Goal: Information Seeking & Learning: Learn about a topic

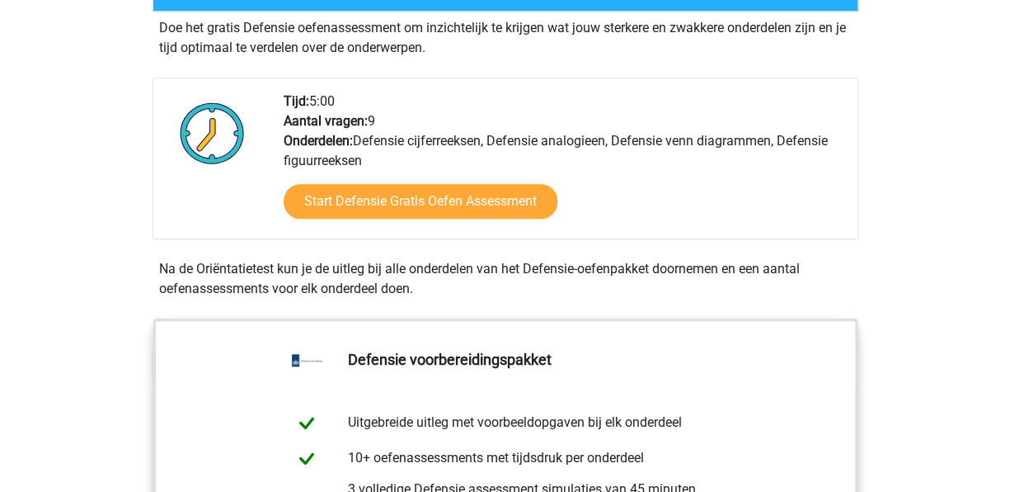
scroll to position [529, 0]
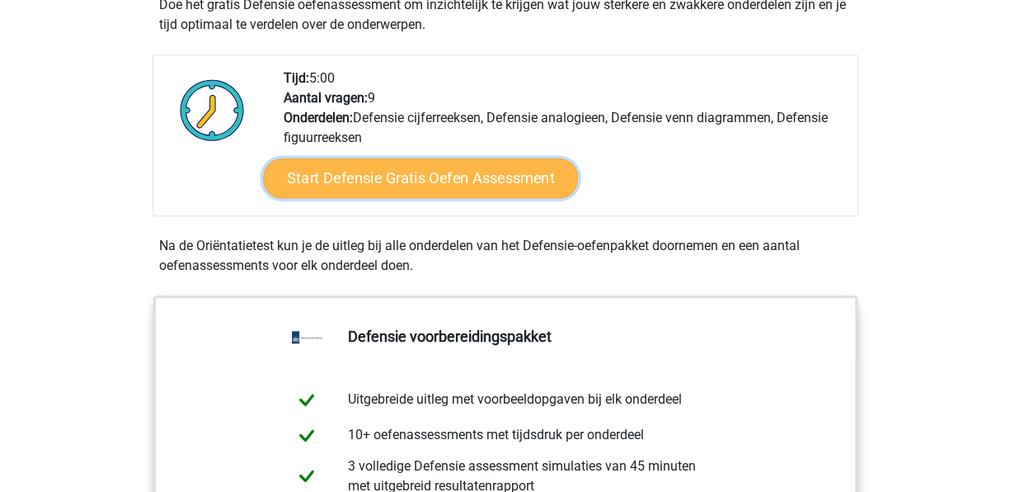
click at [532, 177] on link "Start Defensie Gratis Oefen Assessment" at bounding box center [420, 178] width 315 height 40
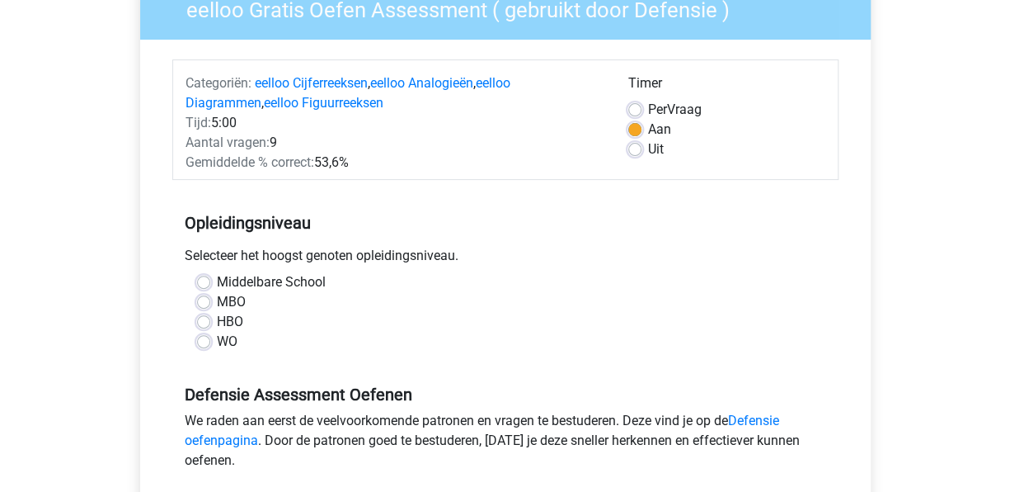
scroll to position [189, 0]
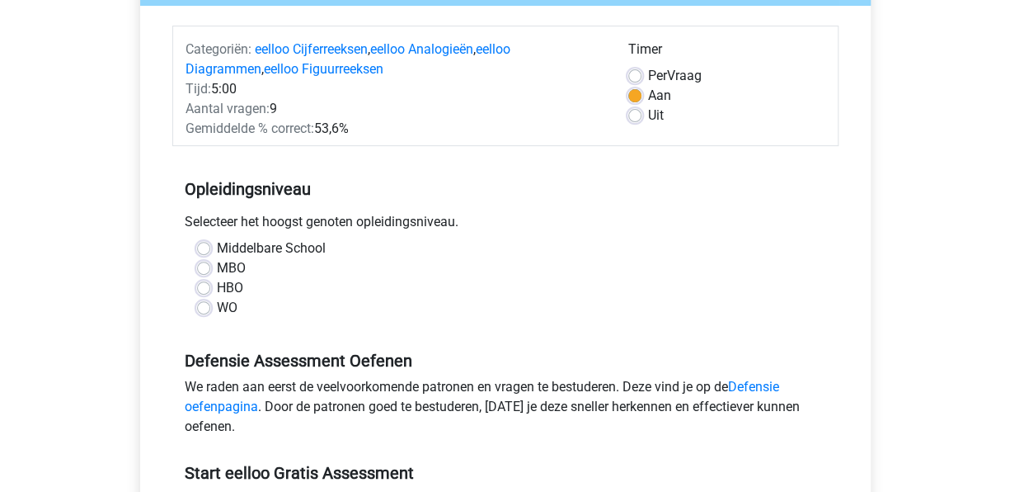
click at [224, 265] on label "MBO" at bounding box center [231, 268] width 29 height 20
click at [210, 265] on input "MBO" at bounding box center [203, 266] width 13 height 16
radio input "true"
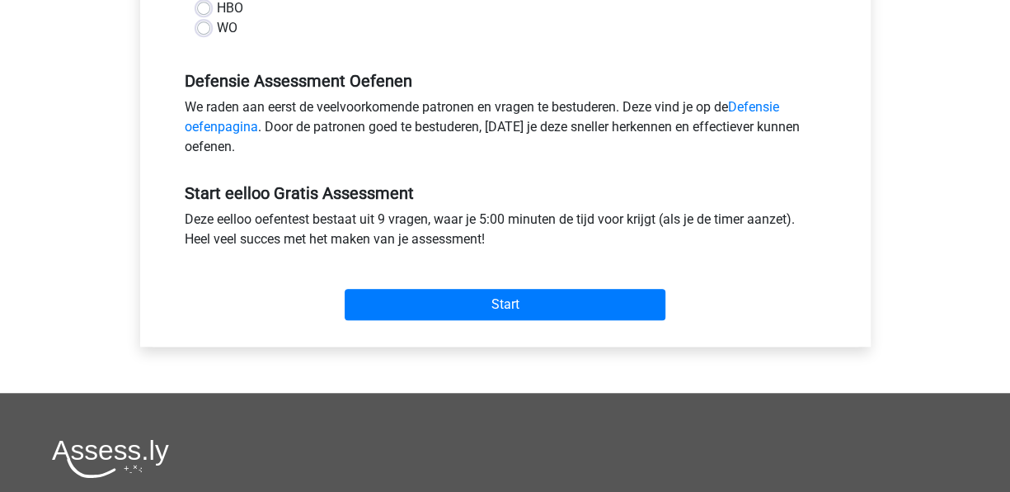
scroll to position [501, 0]
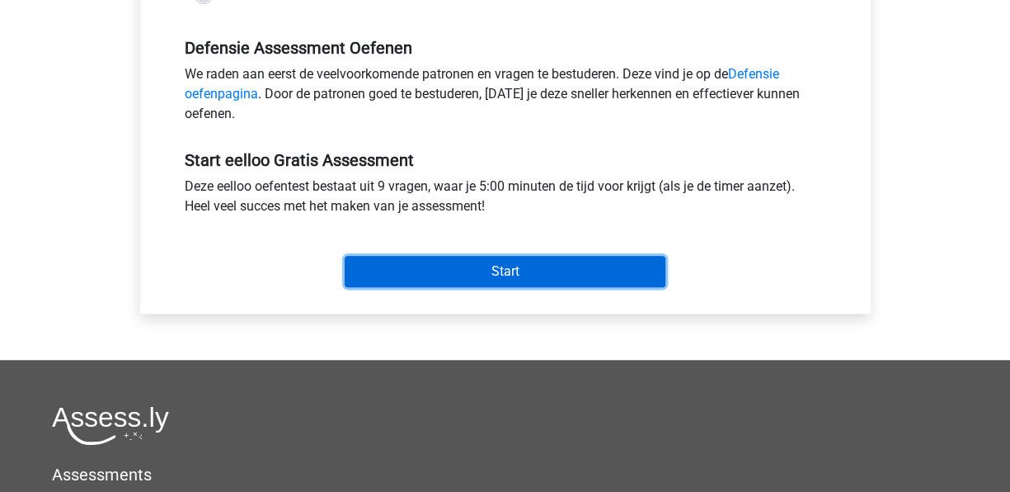
click at [549, 269] on input "Start" at bounding box center [505, 271] width 321 height 31
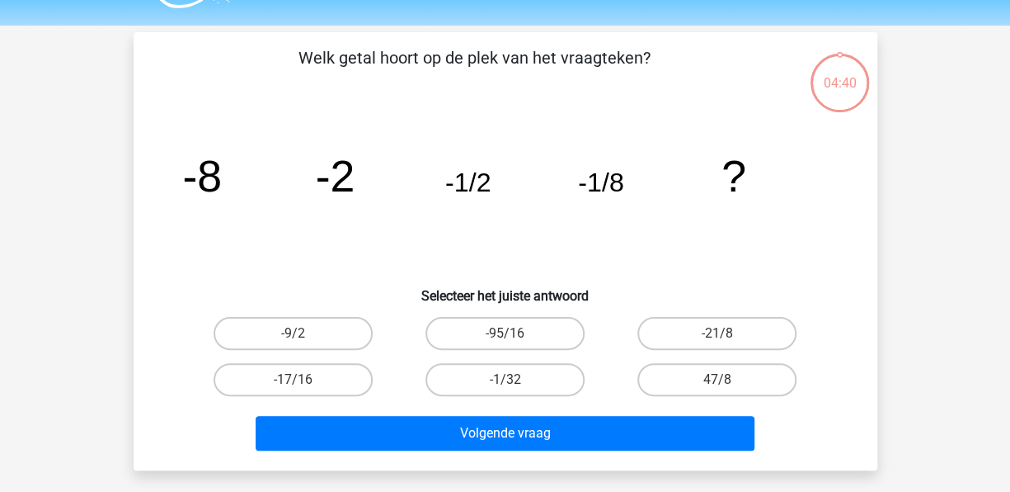
scroll to position [43, 0]
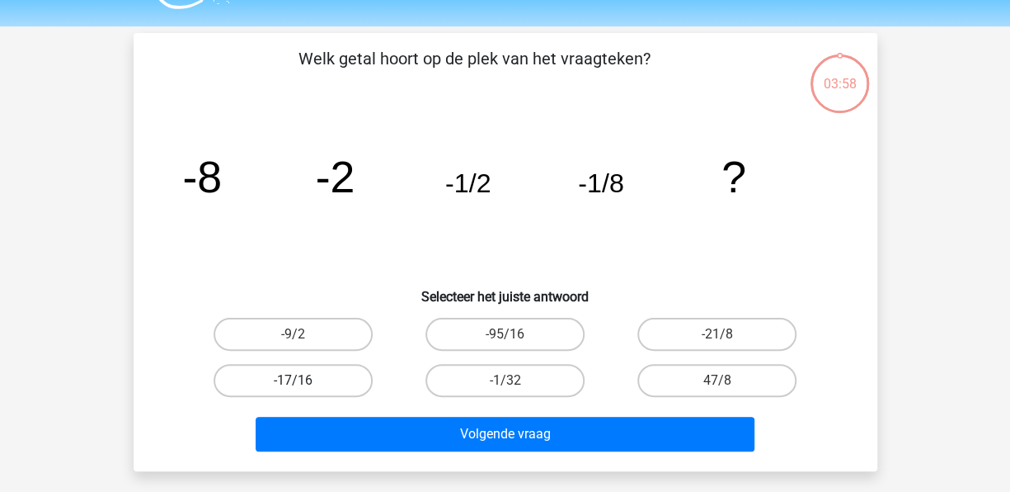
click at [294, 394] on label "-17/16" at bounding box center [293, 380] width 159 height 33
click at [294, 391] on input "-17/16" at bounding box center [298, 385] width 11 height 11
radio input "true"
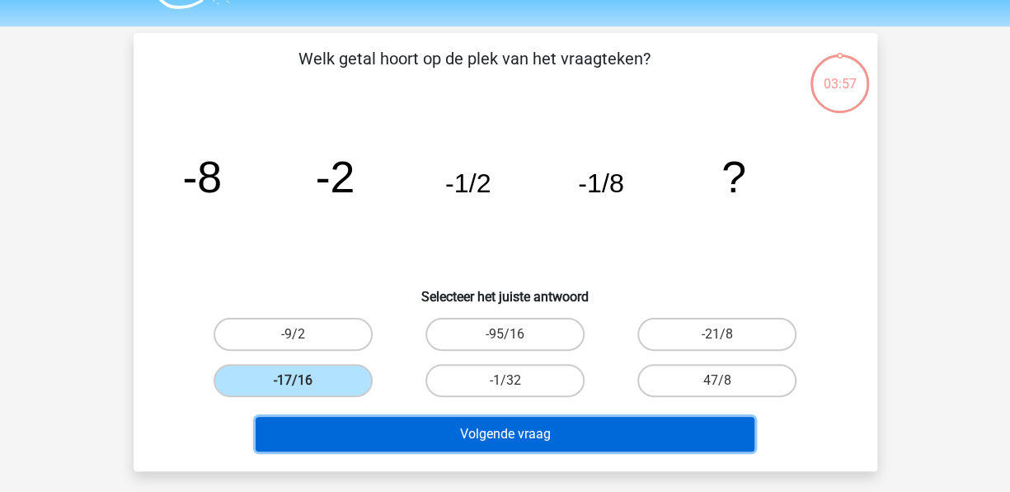
click at [407, 429] on button "Volgende vraag" at bounding box center [505, 434] width 499 height 35
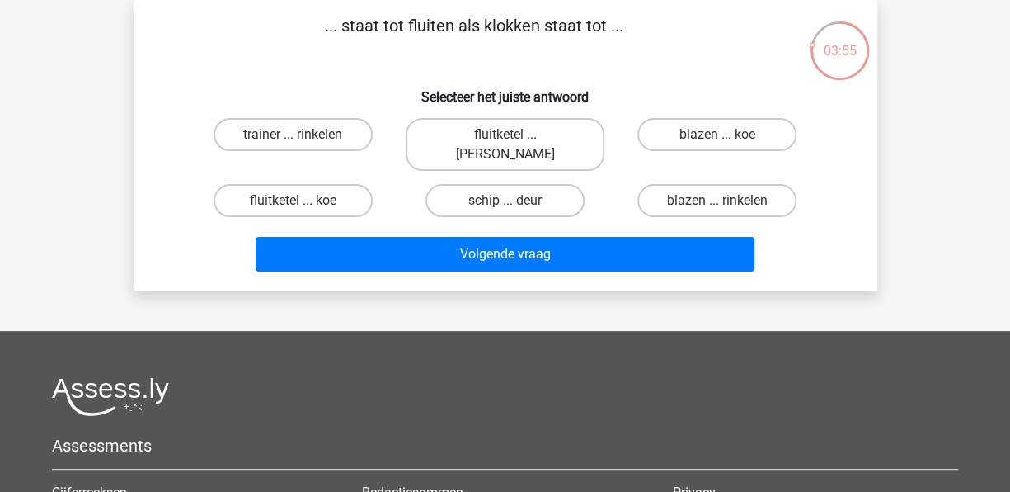
scroll to position [0, 0]
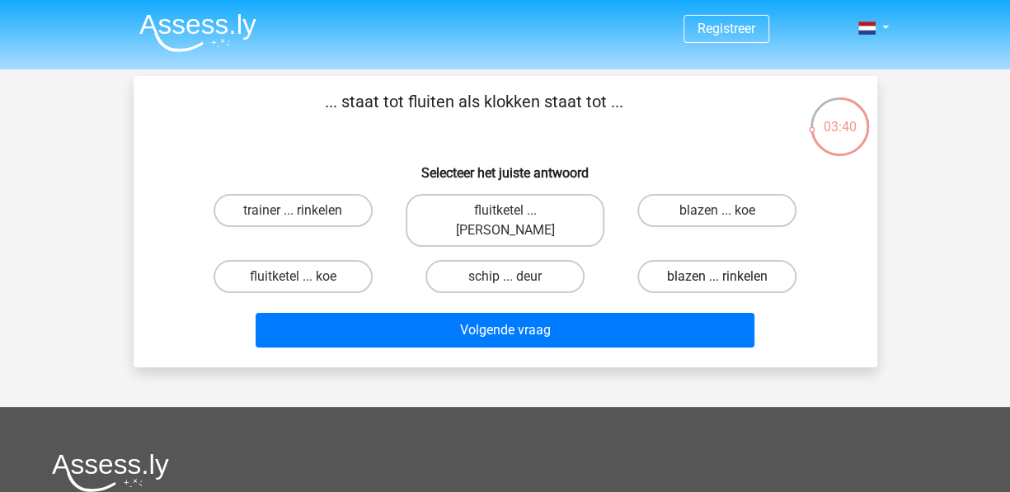
click at [697, 260] on label "blazen ... rinkelen" at bounding box center [717, 276] width 159 height 33
click at [718, 276] on input "blazen ... rinkelen" at bounding box center [723, 281] width 11 height 11
radio input "true"
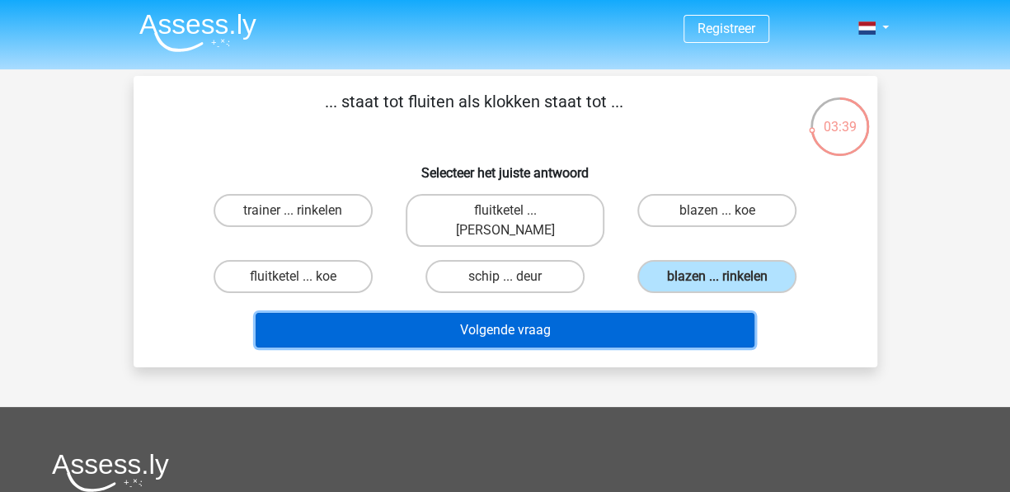
click at [542, 313] on button "Volgende vraag" at bounding box center [505, 330] width 499 height 35
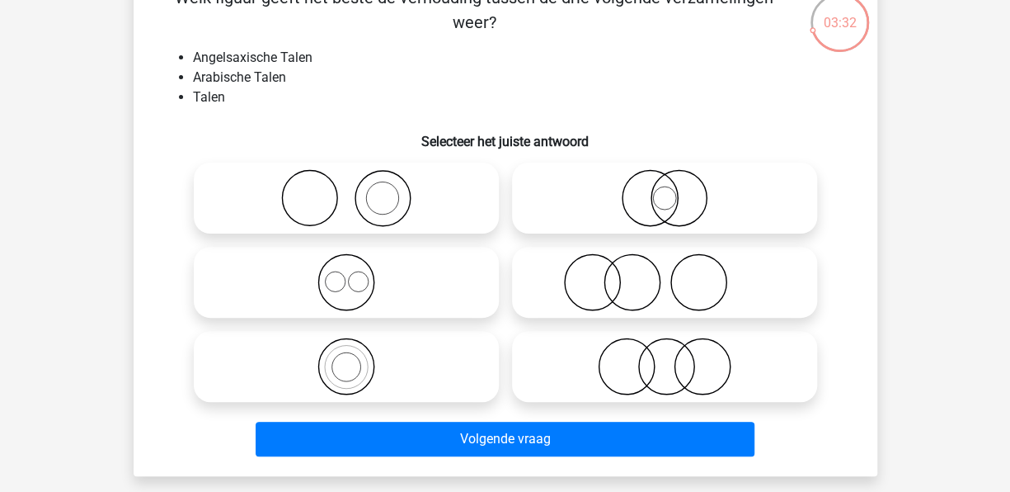
scroll to position [113, 0]
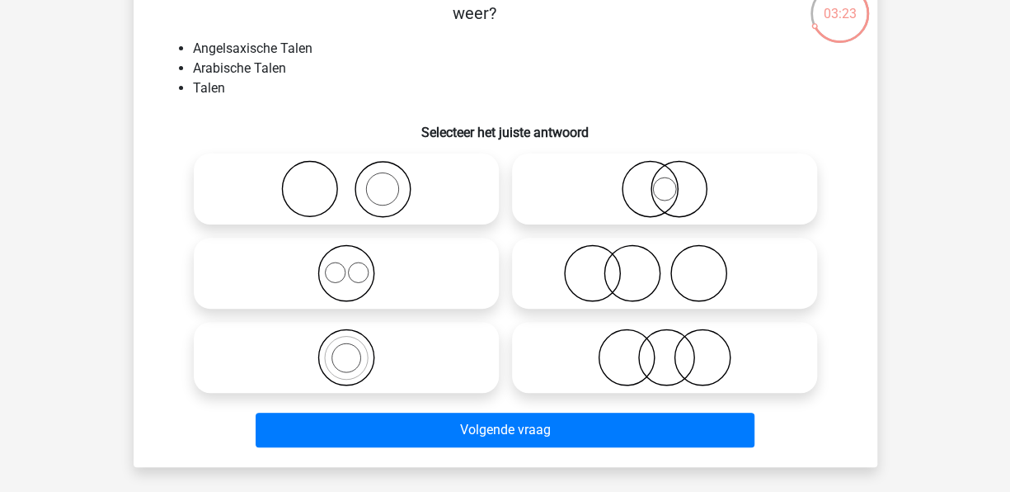
click at [332, 264] on icon at bounding box center [346, 273] width 292 height 58
click at [346, 264] on input "radio" at bounding box center [351, 259] width 11 height 11
radio input "true"
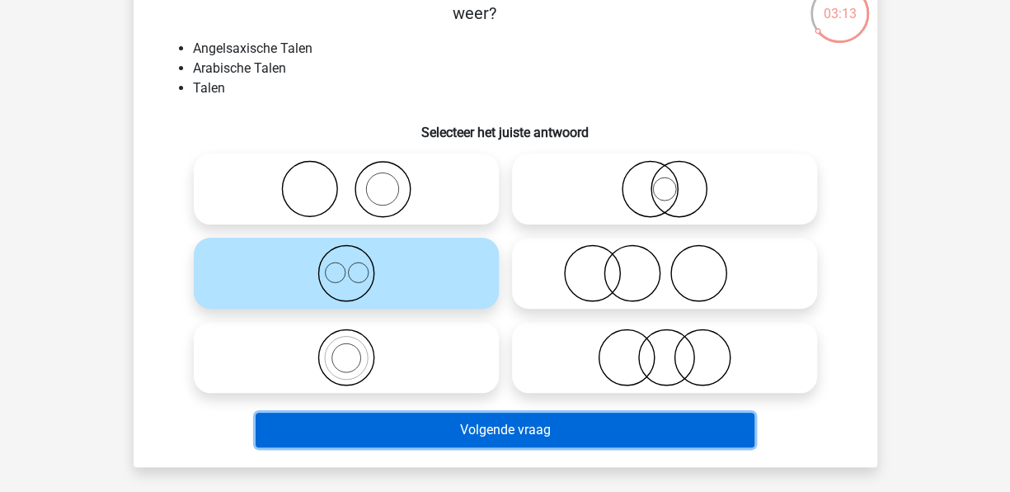
click at [566, 429] on button "Volgende vraag" at bounding box center [505, 429] width 499 height 35
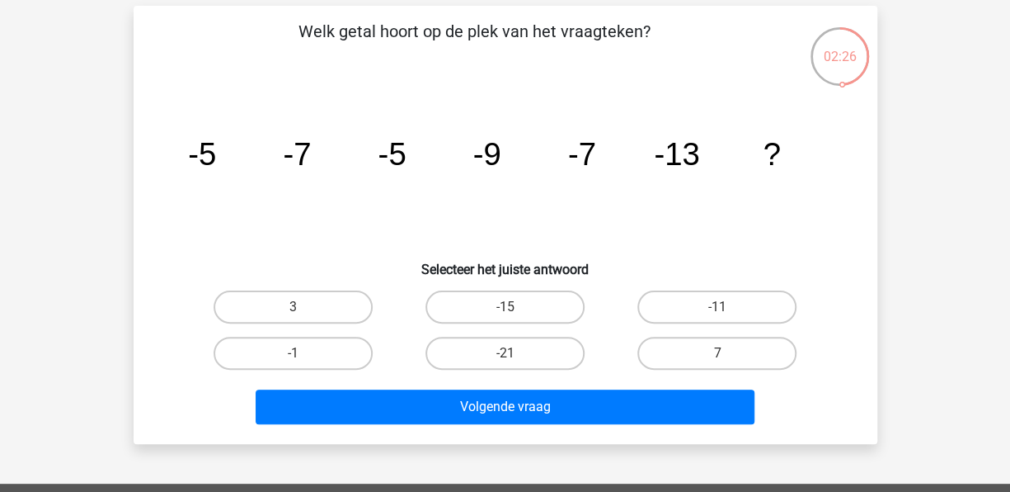
scroll to position [54, 0]
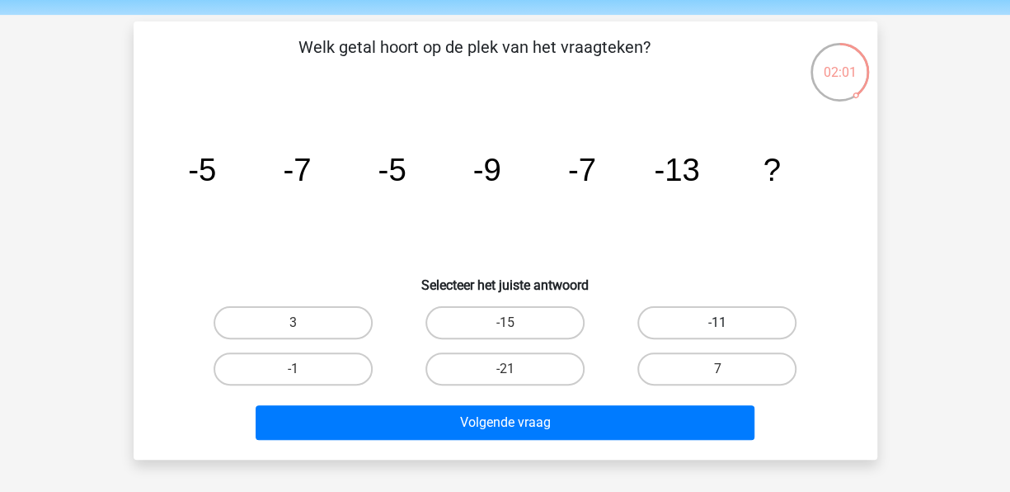
click at [666, 322] on label "-11" at bounding box center [717, 322] width 159 height 33
click at [718, 322] on input "-11" at bounding box center [723, 327] width 11 height 11
radio input "true"
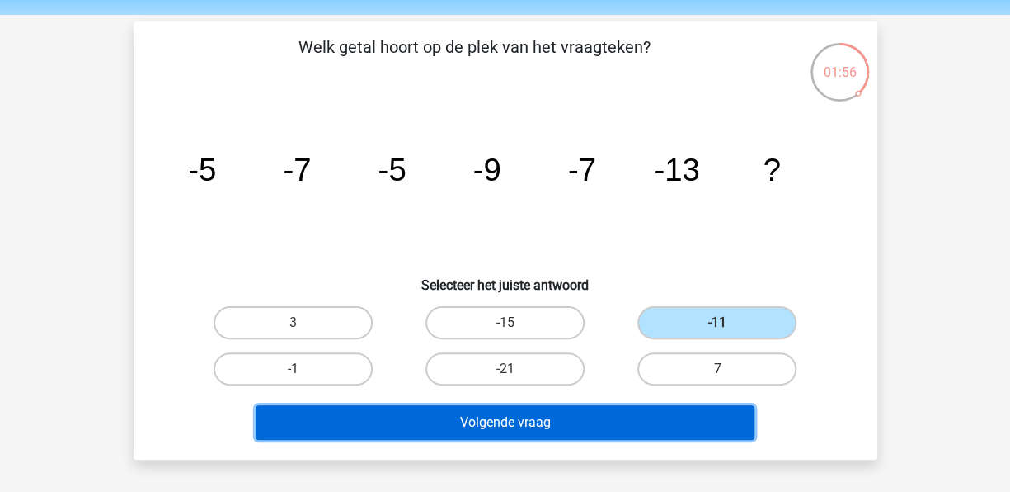
click at [506, 420] on button "Volgende vraag" at bounding box center [505, 422] width 499 height 35
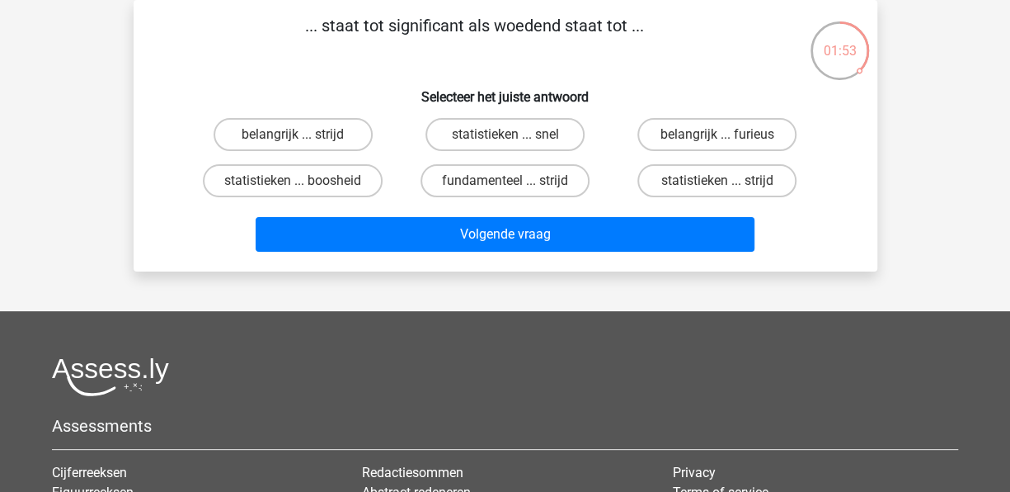
scroll to position [0, 0]
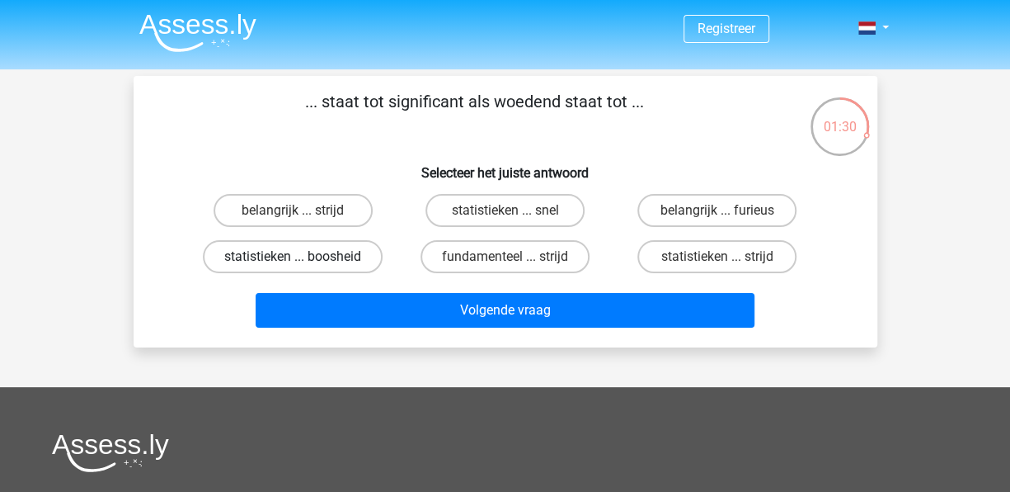
click at [318, 246] on label "statistieken ... boosheid" at bounding box center [293, 256] width 180 height 33
click at [304, 257] on input "statistieken ... boosheid" at bounding box center [298, 262] width 11 height 11
radio input "true"
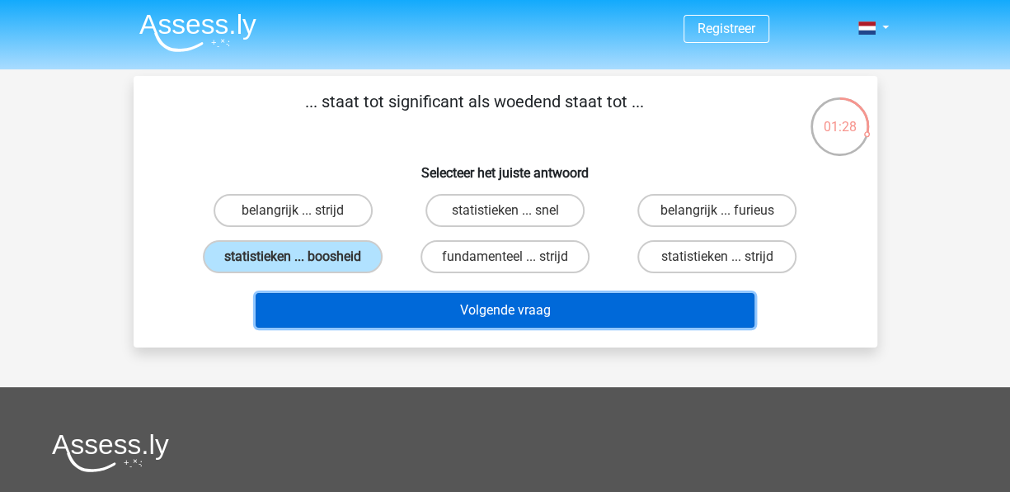
click at [450, 313] on button "Volgende vraag" at bounding box center [505, 310] width 499 height 35
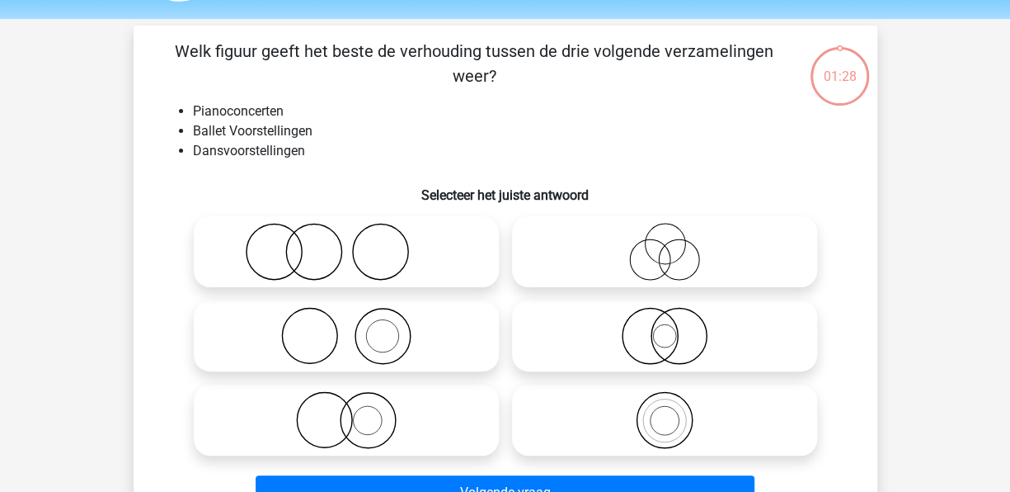
scroll to position [76, 0]
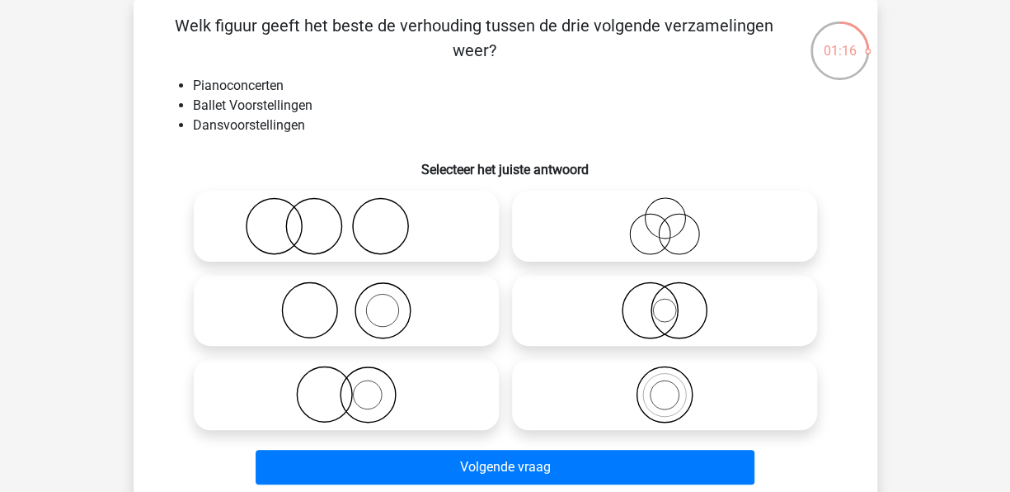
click at [337, 213] on icon at bounding box center [346, 226] width 292 height 58
click at [346, 213] on input "radio" at bounding box center [351, 212] width 11 height 11
radio input "true"
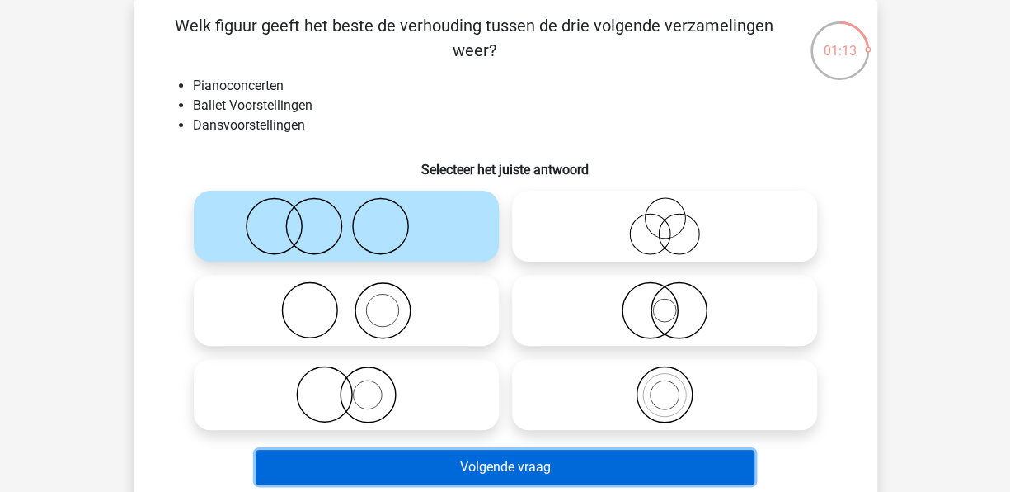
click at [456, 457] on button "Volgende vraag" at bounding box center [505, 467] width 499 height 35
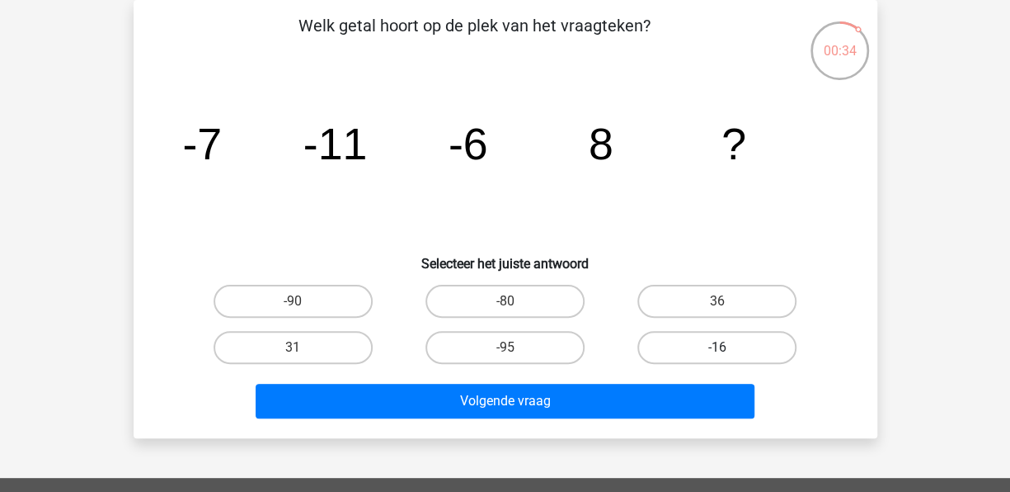
click at [671, 335] on label "-16" at bounding box center [717, 347] width 159 height 33
click at [718, 347] on input "-16" at bounding box center [723, 352] width 11 height 11
radio input "true"
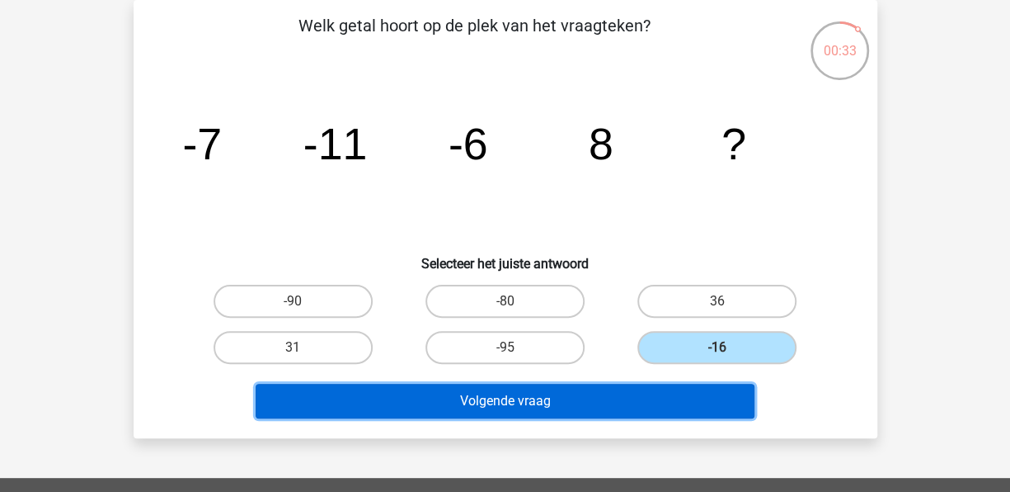
click at [591, 388] on button "Volgende vraag" at bounding box center [505, 401] width 499 height 35
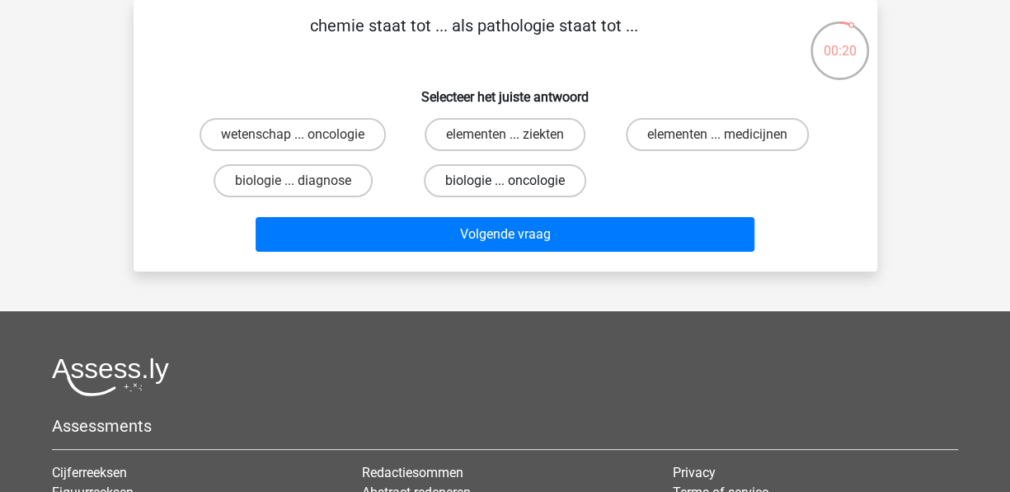
click at [482, 182] on label "biologie ... oncologie" at bounding box center [505, 180] width 162 height 33
click at [505, 182] on input "biologie ... oncologie" at bounding box center [510, 186] width 11 height 11
radio input "true"
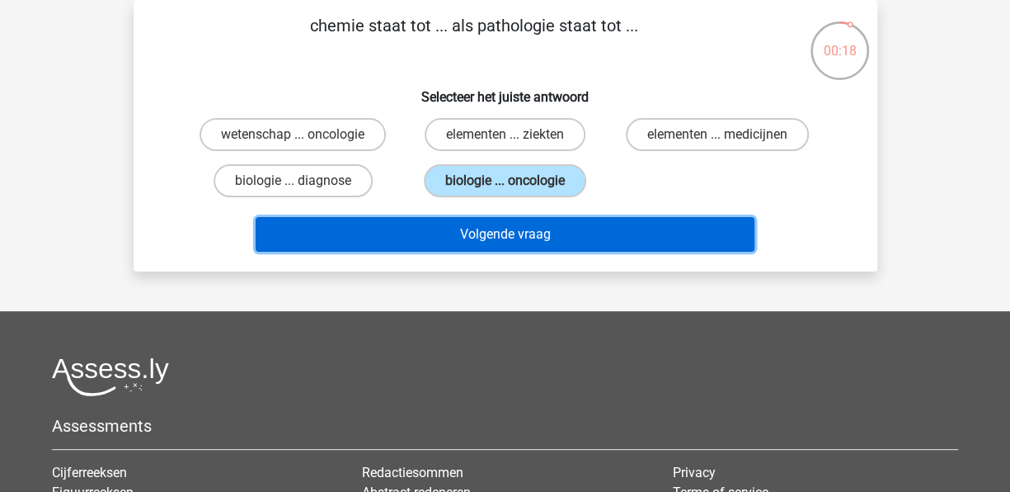
click at [581, 231] on button "Volgende vraag" at bounding box center [505, 234] width 499 height 35
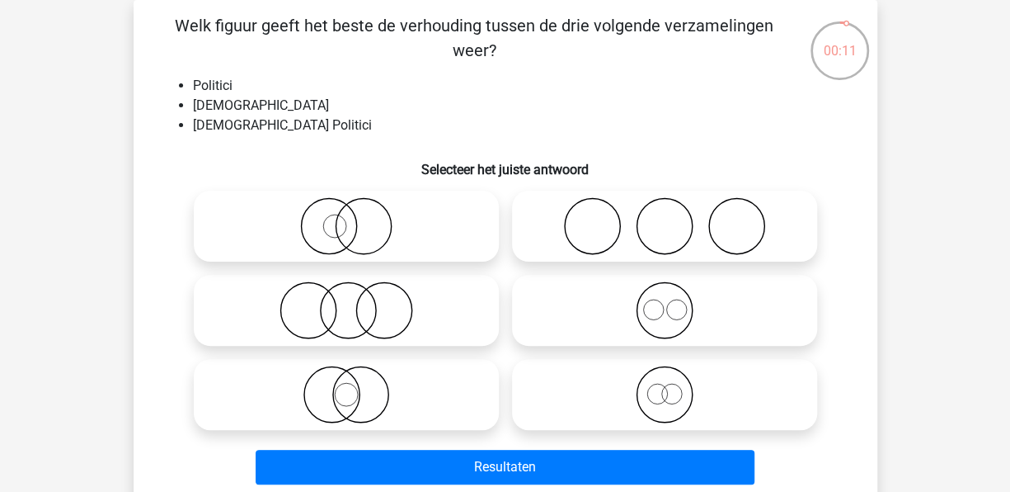
click at [400, 403] on icon at bounding box center [346, 394] width 292 height 58
click at [357, 386] on input "radio" at bounding box center [351, 380] width 11 height 11
radio input "true"
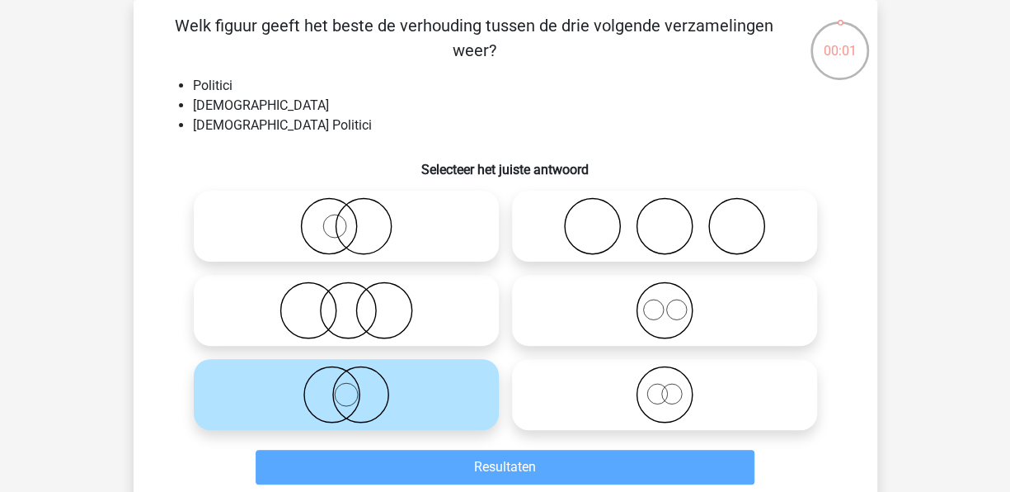
click at [430, 312] on icon at bounding box center [346, 310] width 292 height 58
click at [357, 302] on input "radio" at bounding box center [351, 296] width 11 height 11
radio input "true"
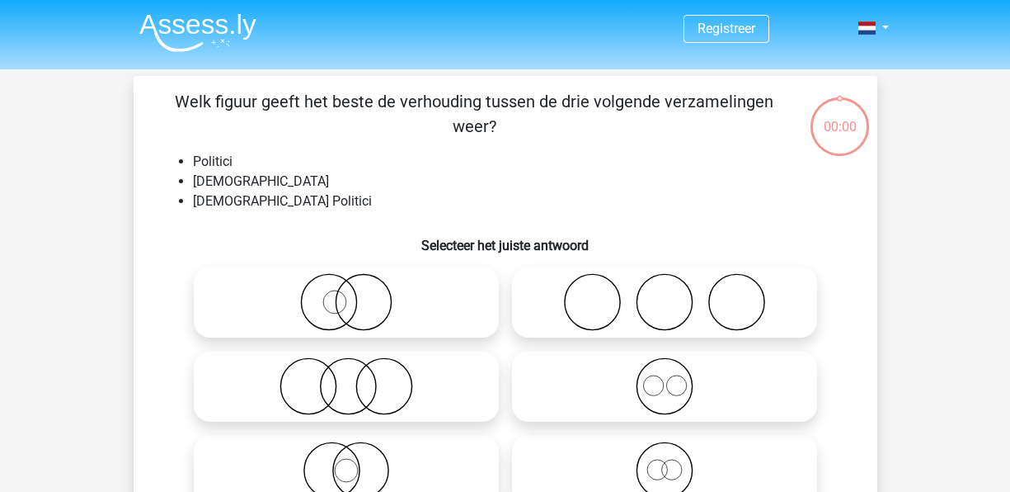
scroll to position [76, 0]
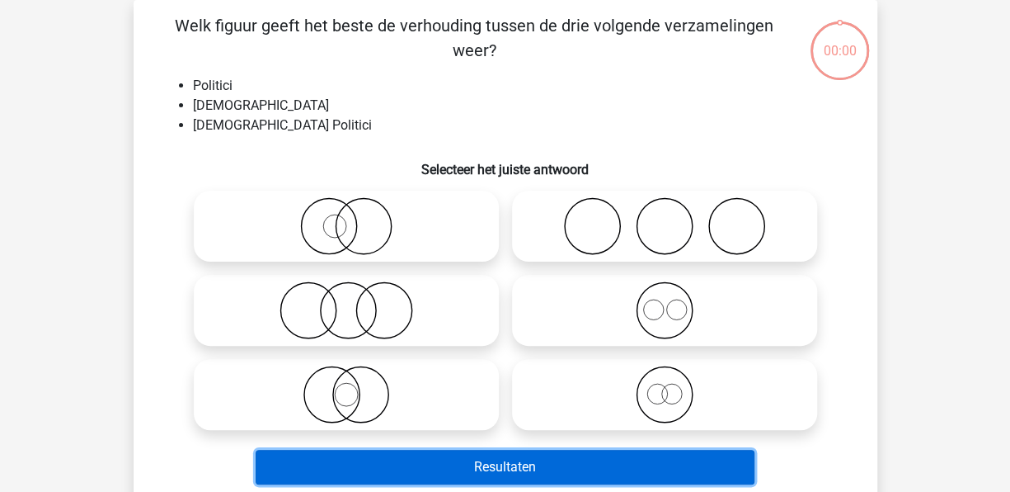
click at [517, 475] on button "Resultaten" at bounding box center [505, 467] width 499 height 35
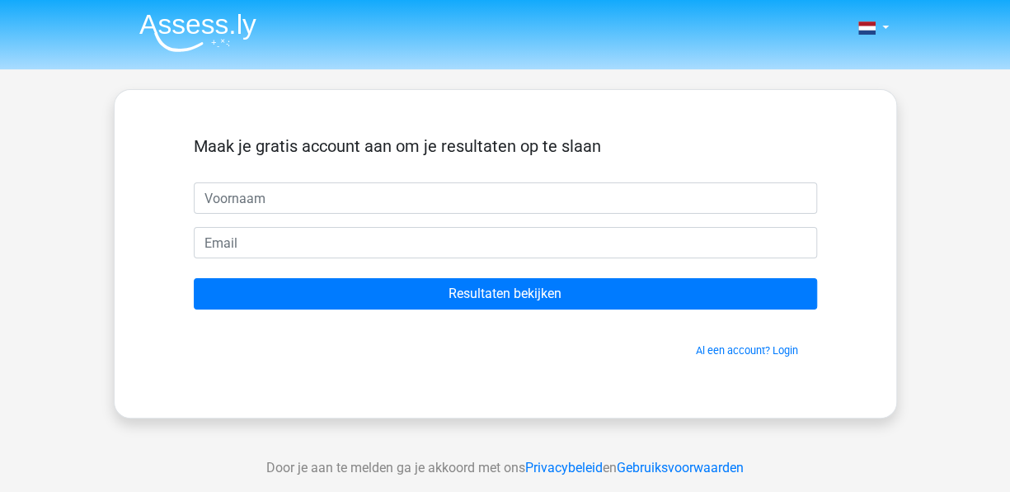
click at [433, 209] on input "text" at bounding box center [506, 197] width 624 height 31
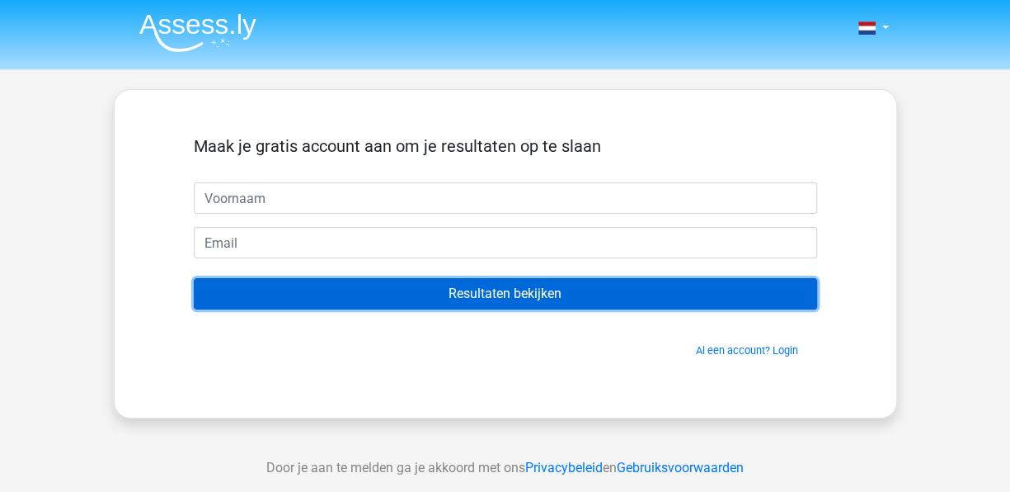
click at [463, 288] on input "Resultaten bekijken" at bounding box center [506, 293] width 624 height 31
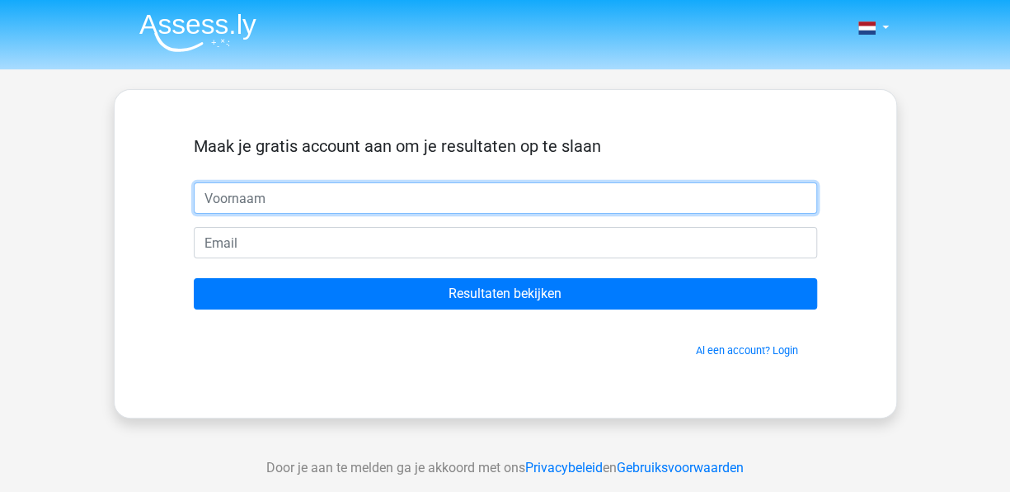
click at [344, 189] on input "text" at bounding box center [506, 197] width 624 height 31
type input "Cody Giesen"
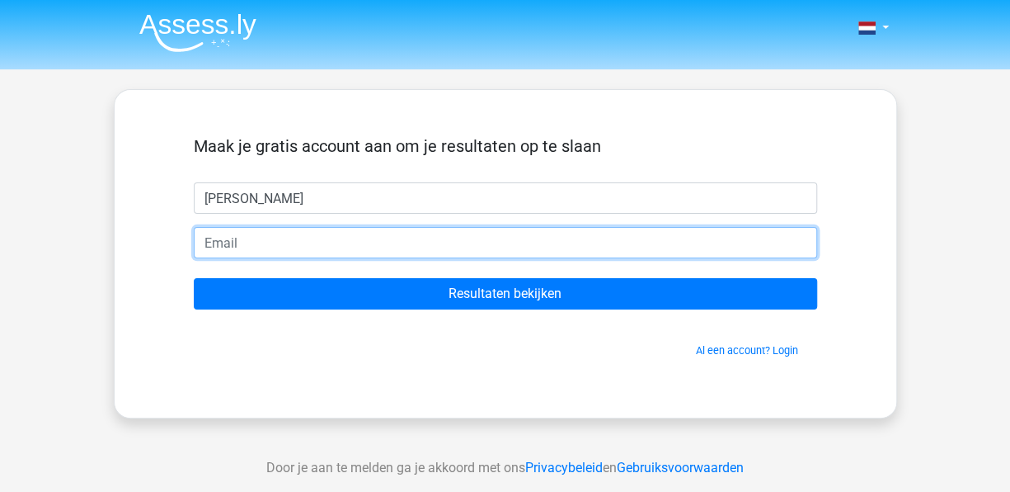
click at [263, 252] on input "email" at bounding box center [506, 242] width 624 height 31
type input "GiesenCody@gmail.com"
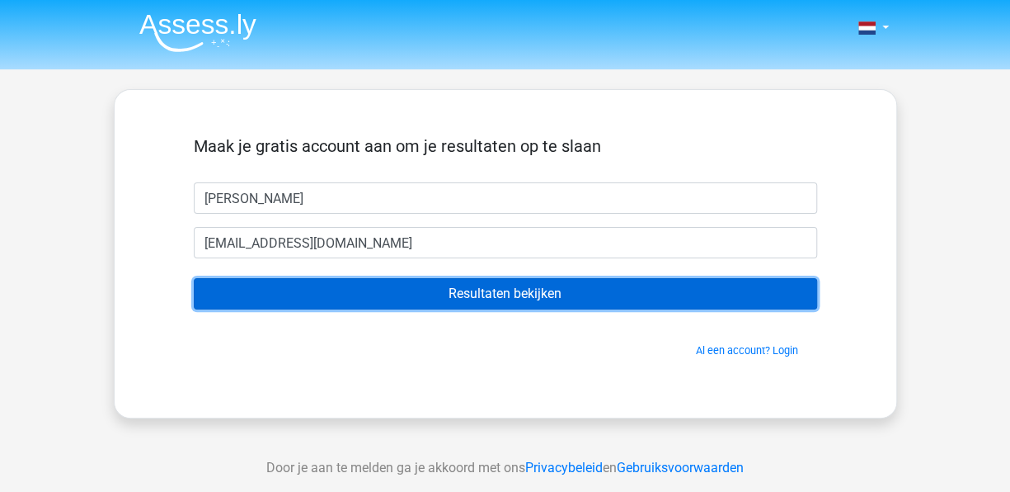
click at [425, 291] on input "Resultaten bekijken" at bounding box center [506, 293] width 624 height 31
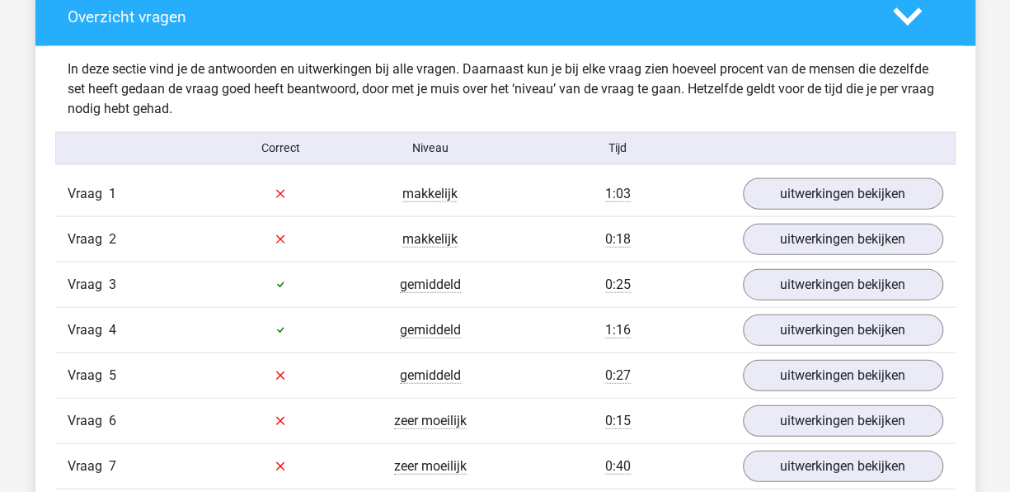
scroll to position [1770, 0]
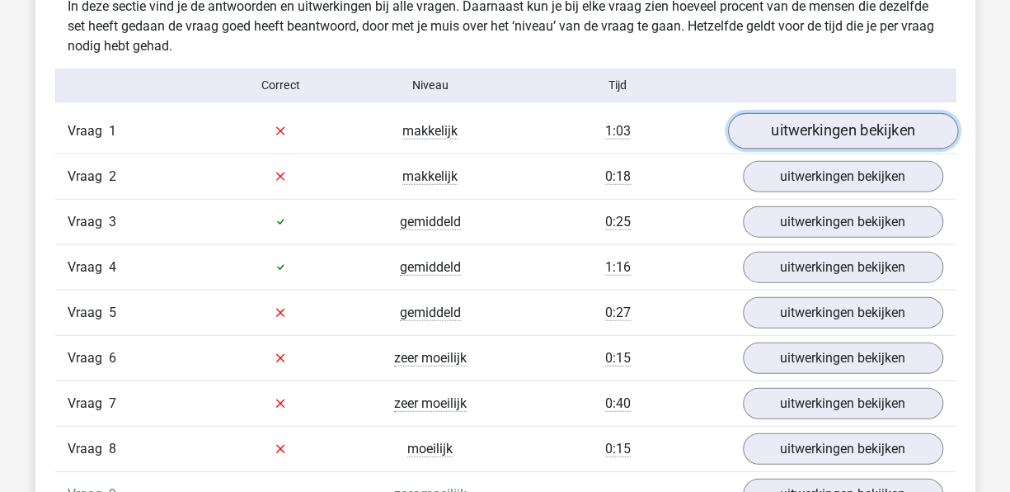
click at [810, 123] on link "uitwerkingen bekijken" at bounding box center [842, 131] width 230 height 36
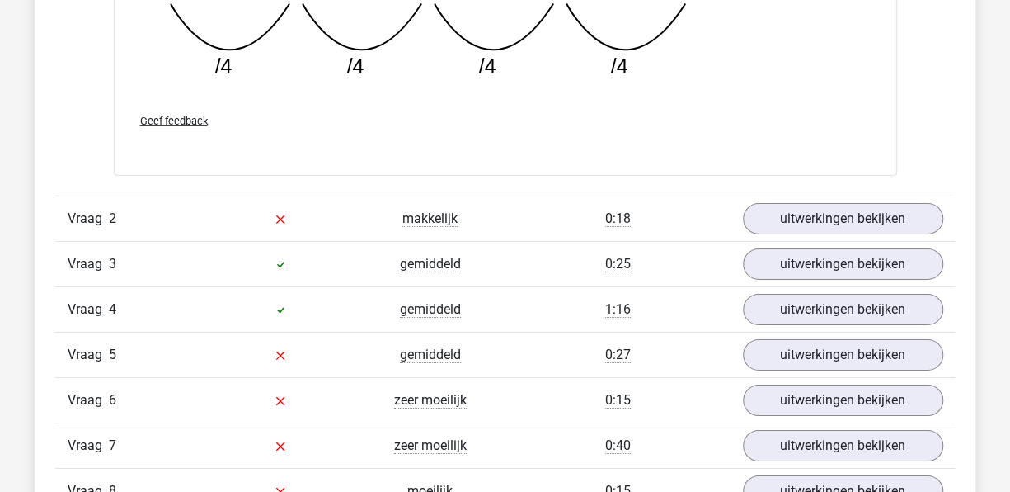
scroll to position [2426, 0]
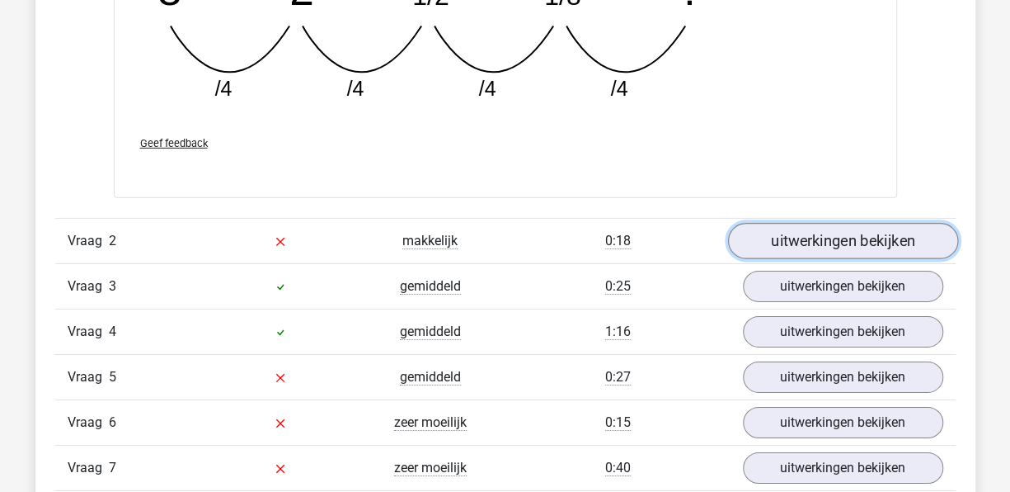
click at [799, 230] on link "uitwerkingen bekijken" at bounding box center [842, 242] width 230 height 36
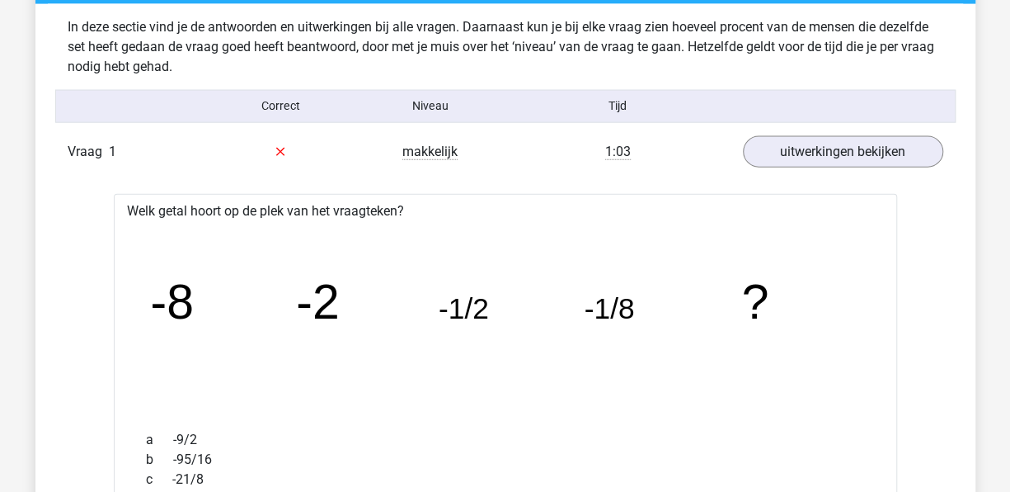
scroll to position [1725, 0]
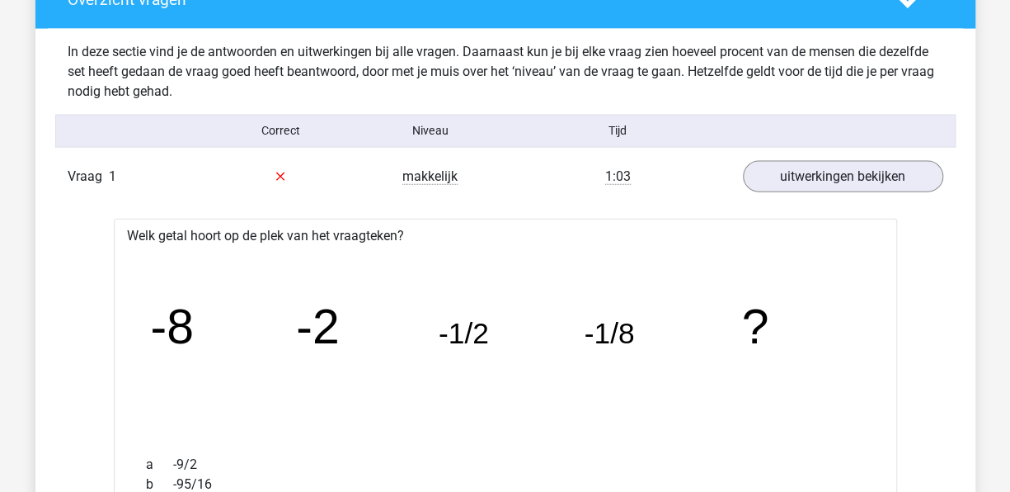
click at [727, 141] on div "Correct Niveau Tijd" at bounding box center [505, 131] width 901 height 32
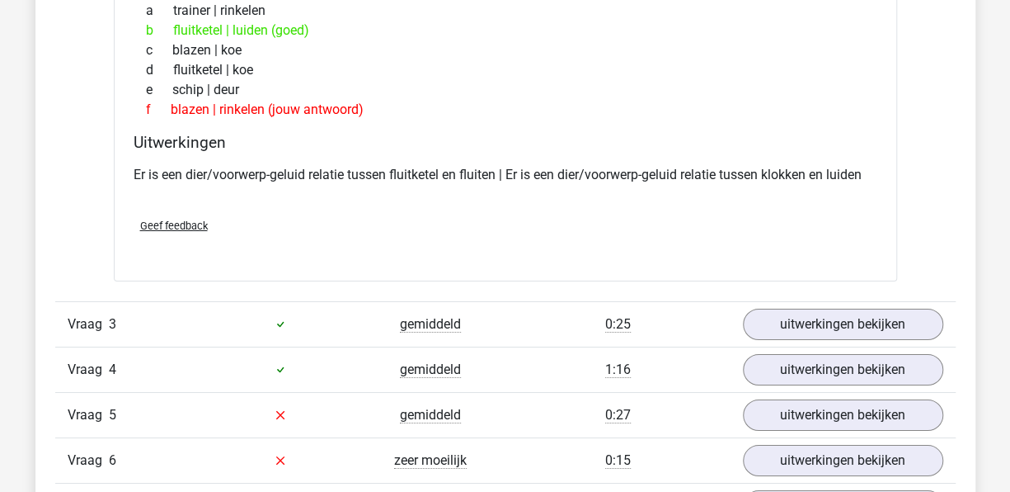
scroll to position [2809, 0]
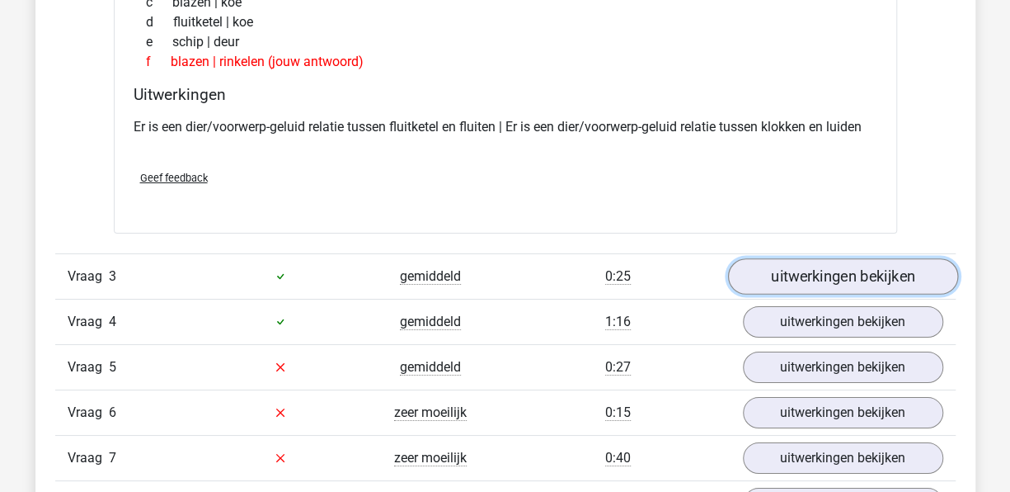
click at [862, 275] on link "uitwerkingen bekijken" at bounding box center [842, 276] width 230 height 36
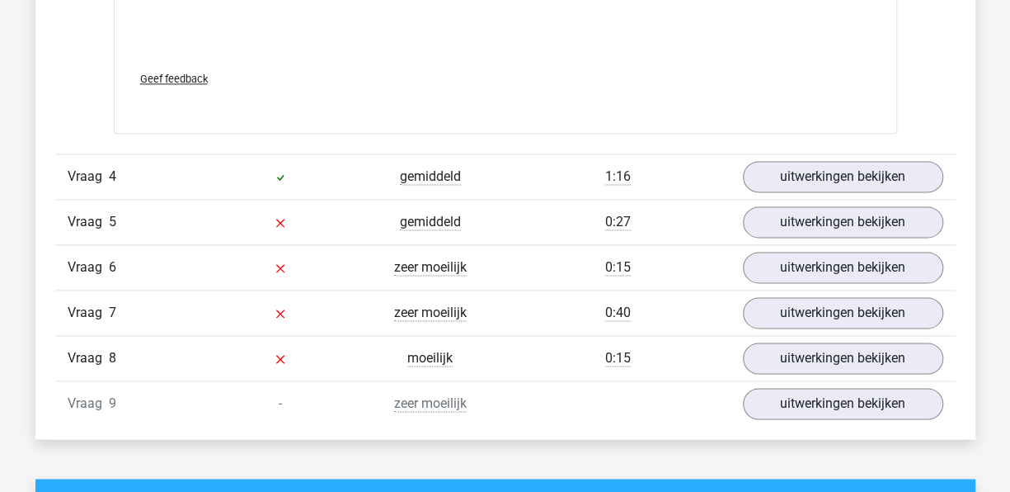
scroll to position [4064, 0]
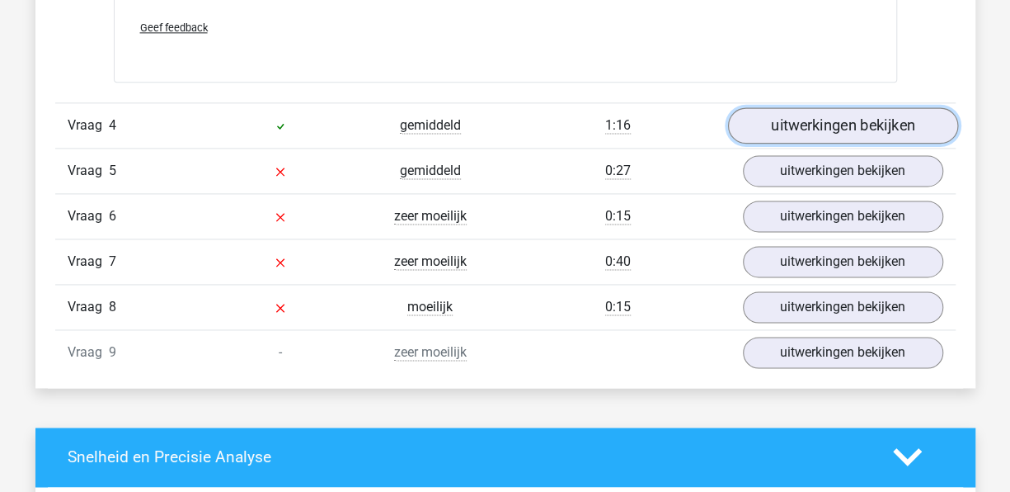
click at [835, 125] on link "uitwerkingen bekijken" at bounding box center [842, 125] width 230 height 36
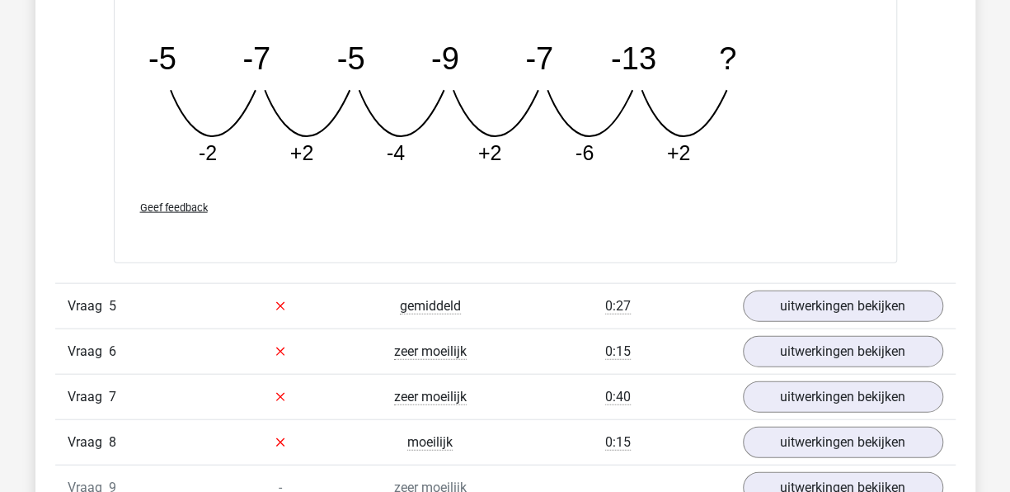
scroll to position [4756, 0]
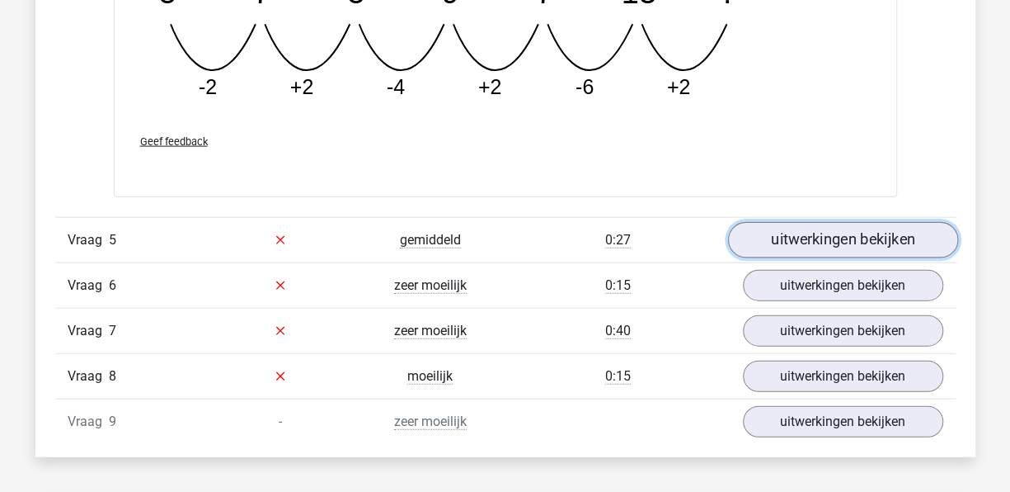
click at [868, 222] on link "uitwerkingen bekijken" at bounding box center [842, 240] width 230 height 36
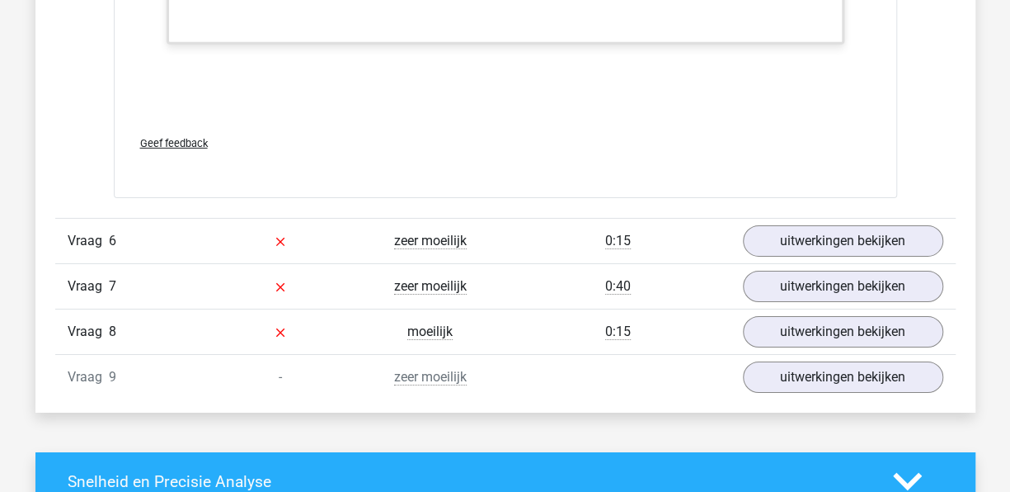
scroll to position [5704, 0]
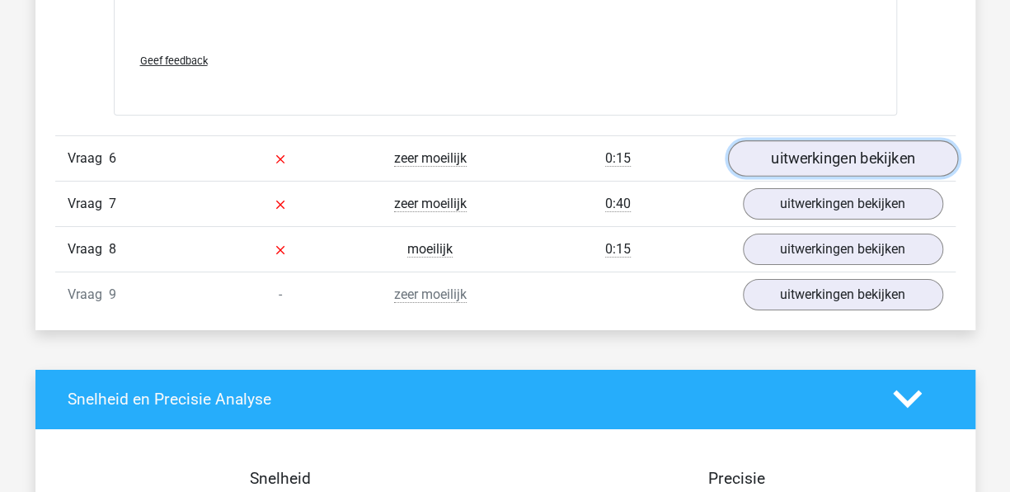
click at [853, 157] on link "uitwerkingen bekijken" at bounding box center [842, 158] width 230 height 36
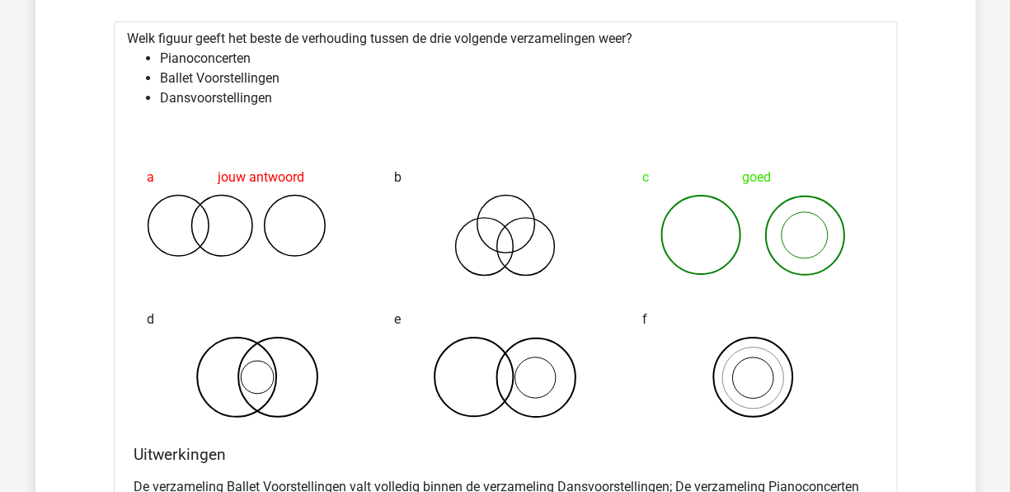
scroll to position [6360, 0]
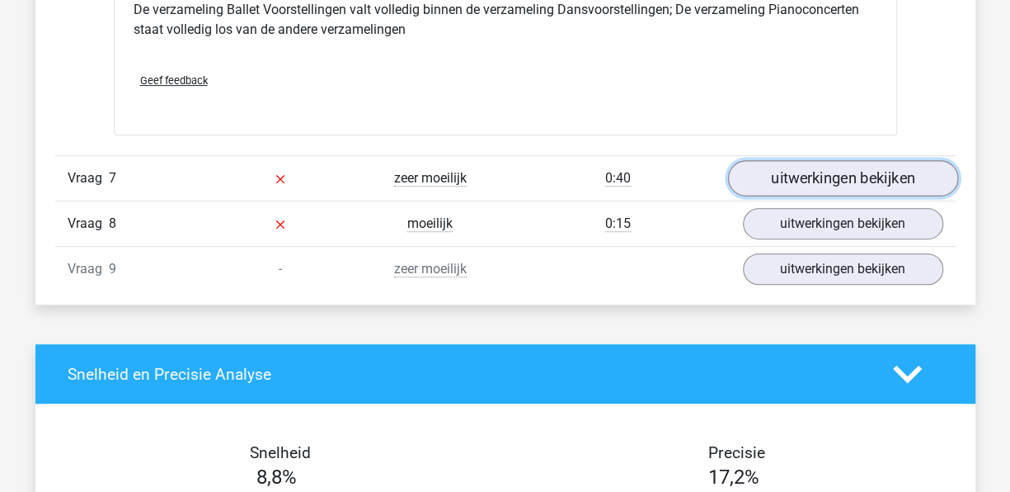
click at [829, 167] on link "uitwerkingen bekijken" at bounding box center [842, 178] width 230 height 36
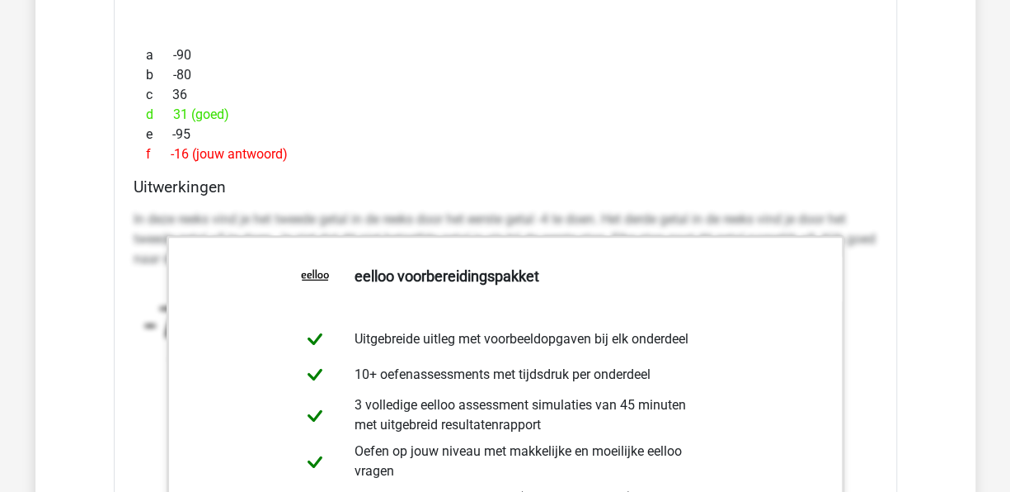
scroll to position [6761, 0]
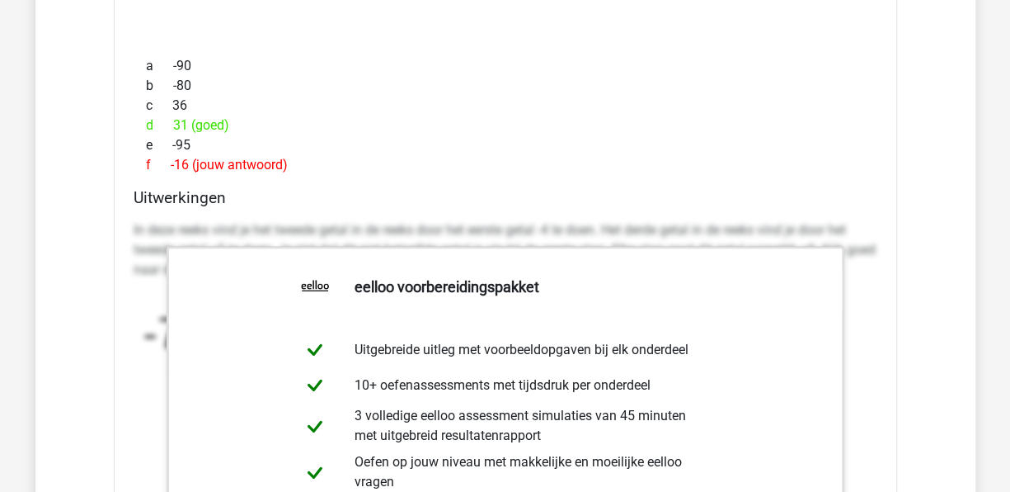
click at [600, 135] on div "e -95" at bounding box center [506, 145] width 744 height 20
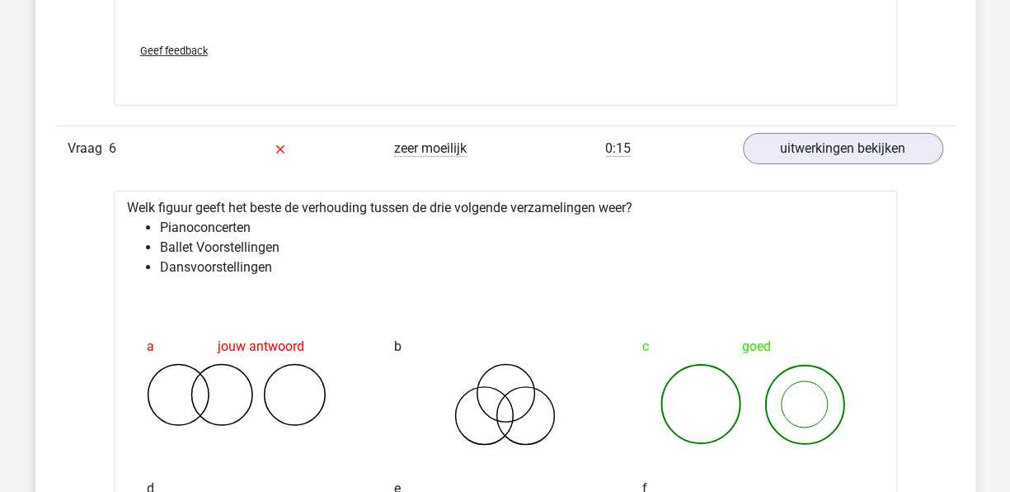
scroll to position [5681, 0]
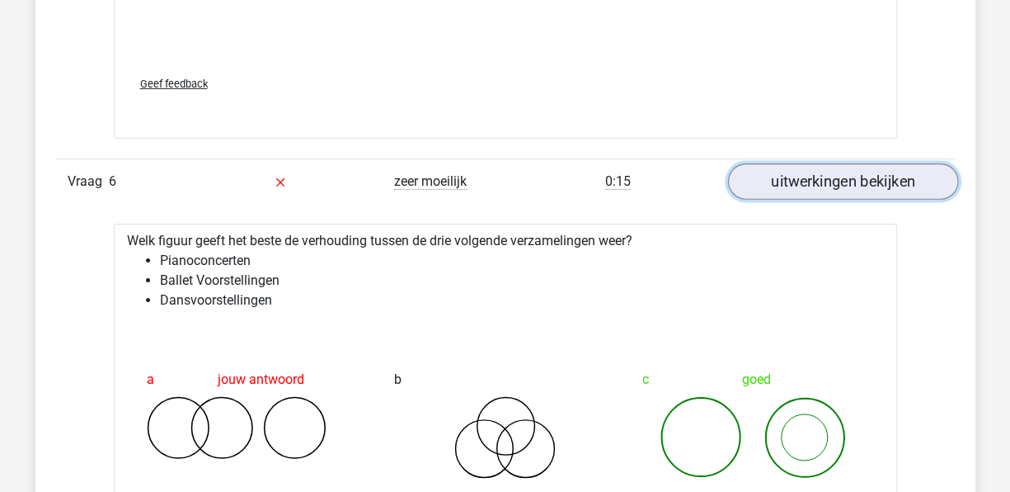
click at [816, 167] on link "uitwerkingen bekijken" at bounding box center [842, 181] width 230 height 36
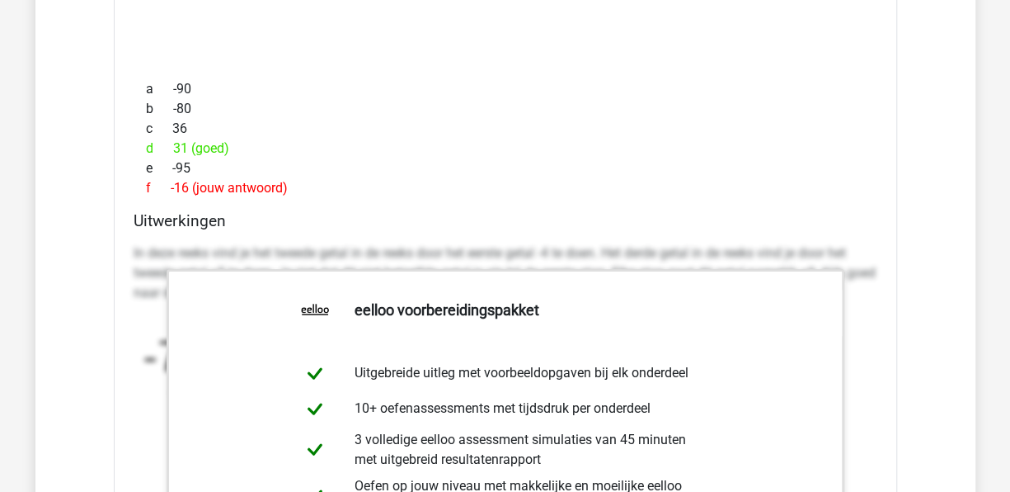
scroll to position [6117, 0]
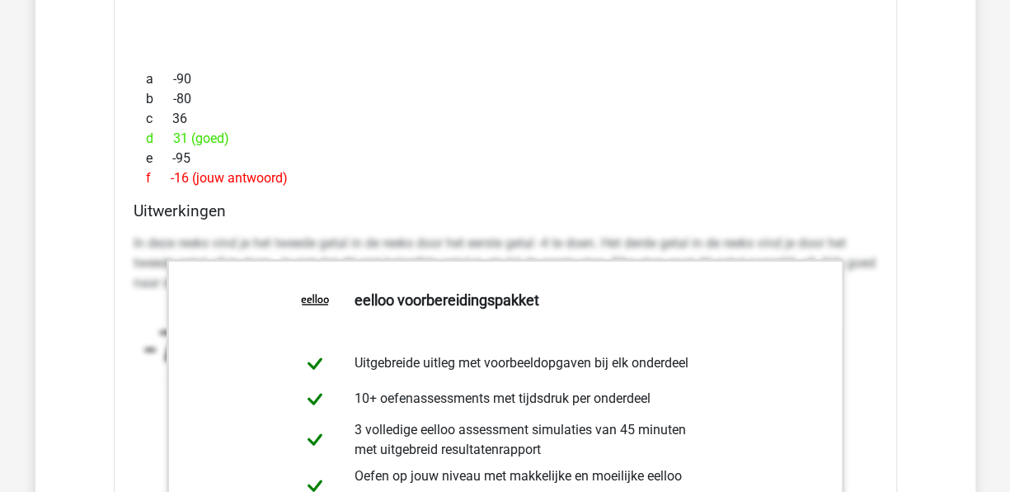
click at [640, 134] on div "d 31 (goed)" at bounding box center [506, 139] width 744 height 20
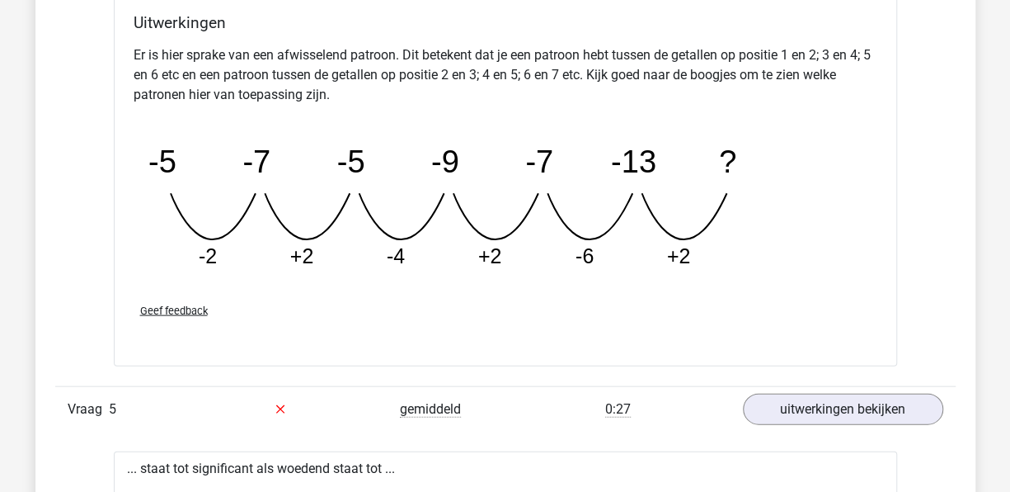
scroll to position [4566, 0]
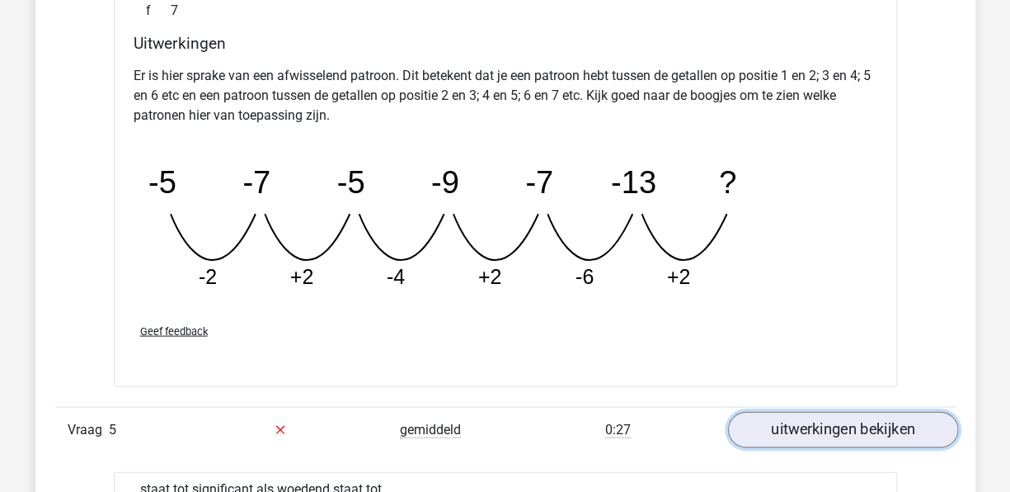
click at [864, 412] on link "uitwerkingen bekijken" at bounding box center [842, 430] width 230 height 36
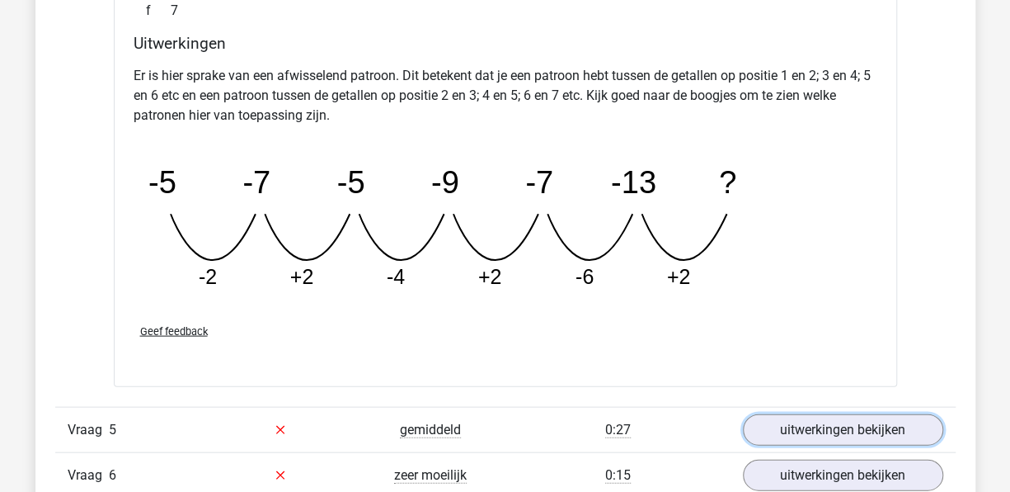
scroll to position [4010, 0]
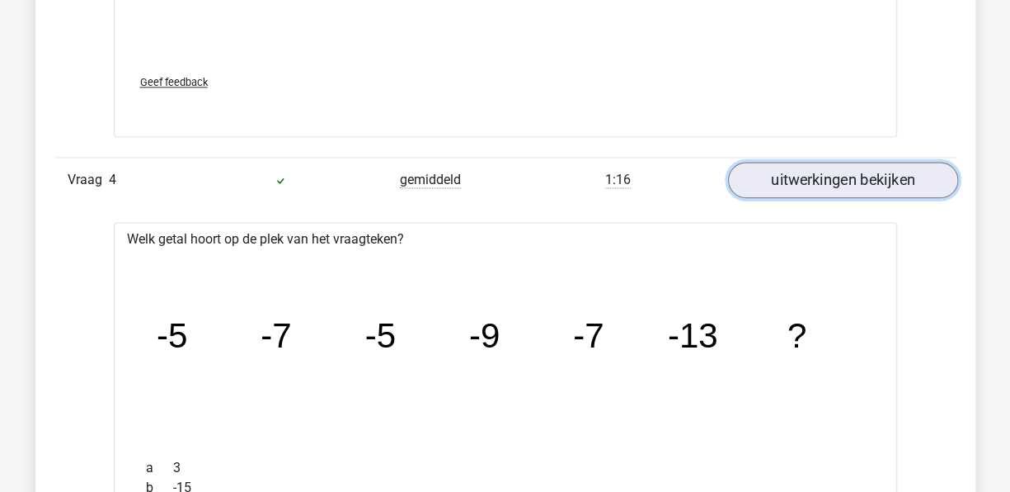
click at [838, 182] on link "uitwerkingen bekijken" at bounding box center [842, 180] width 230 height 36
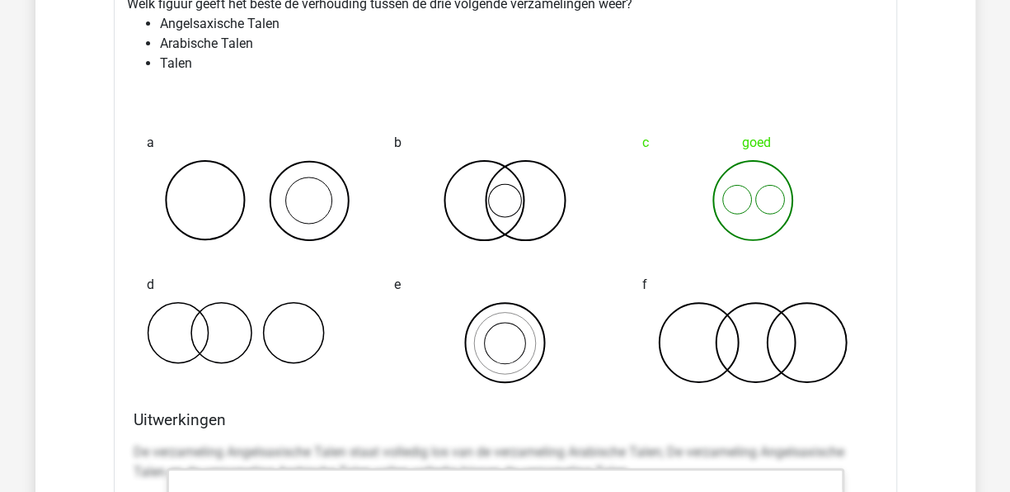
scroll to position [3073, 0]
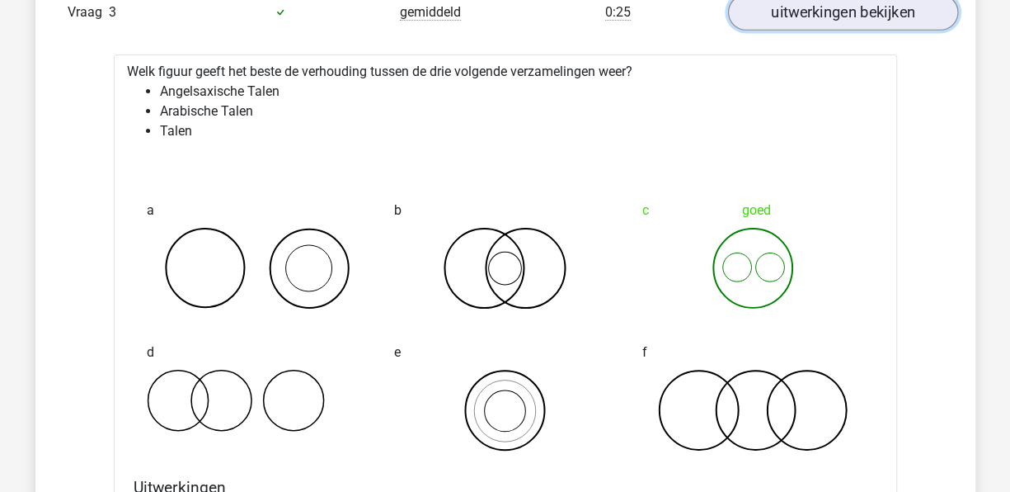
click at [870, 18] on link "uitwerkingen bekijken" at bounding box center [842, 12] width 230 height 36
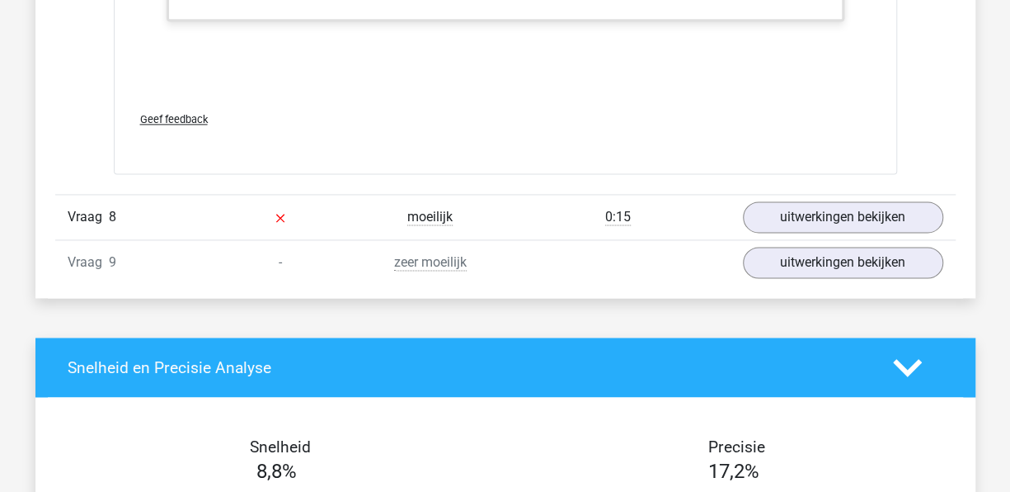
scroll to position [4201, 0]
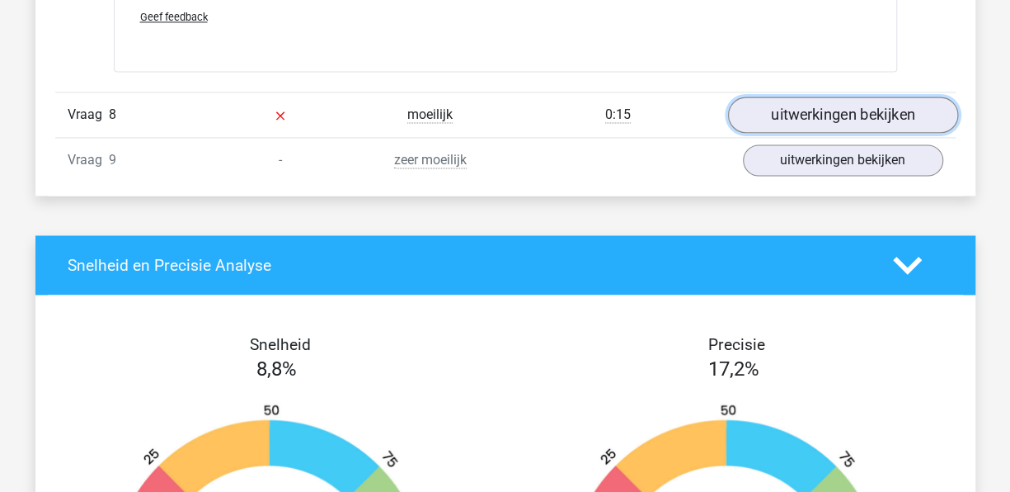
click at [848, 104] on link "uitwerkingen bekijken" at bounding box center [842, 115] width 230 height 36
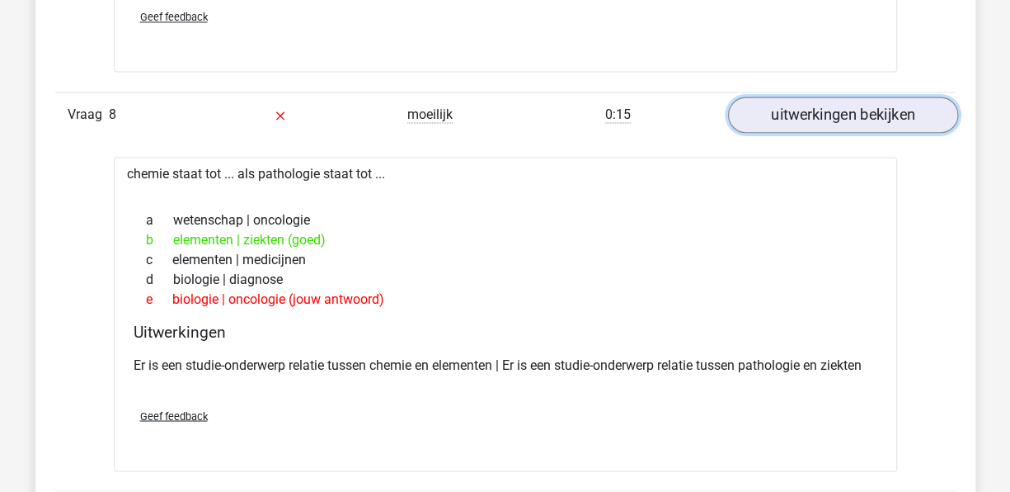
click at [859, 115] on link "uitwerkingen bekijken" at bounding box center [842, 115] width 230 height 36
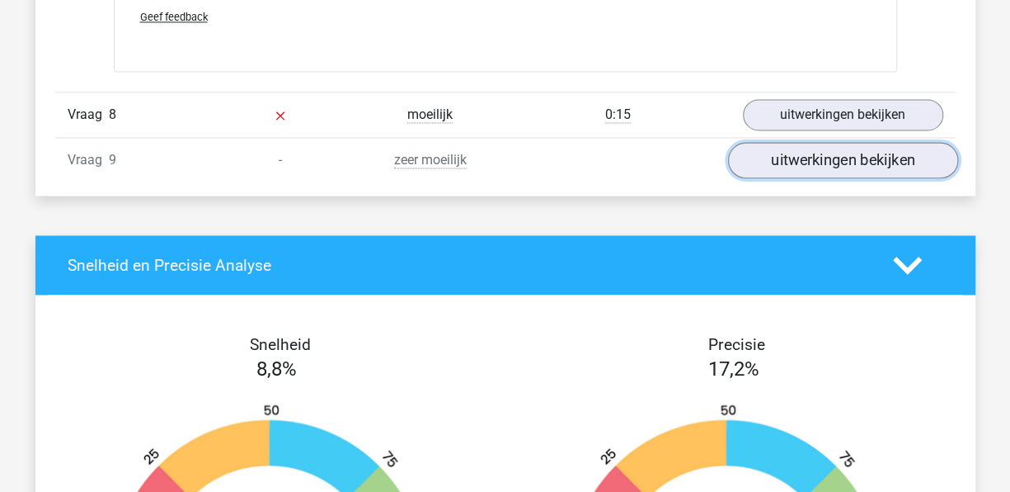
click at [860, 143] on link "uitwerkingen bekijken" at bounding box center [842, 161] width 230 height 36
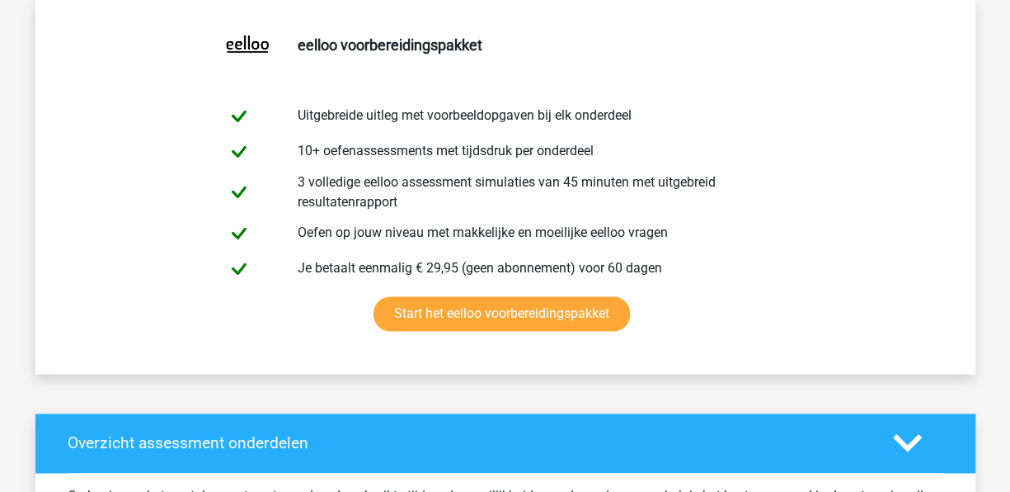
scroll to position [0, 0]
